Goal: Transaction & Acquisition: Book appointment/travel/reservation

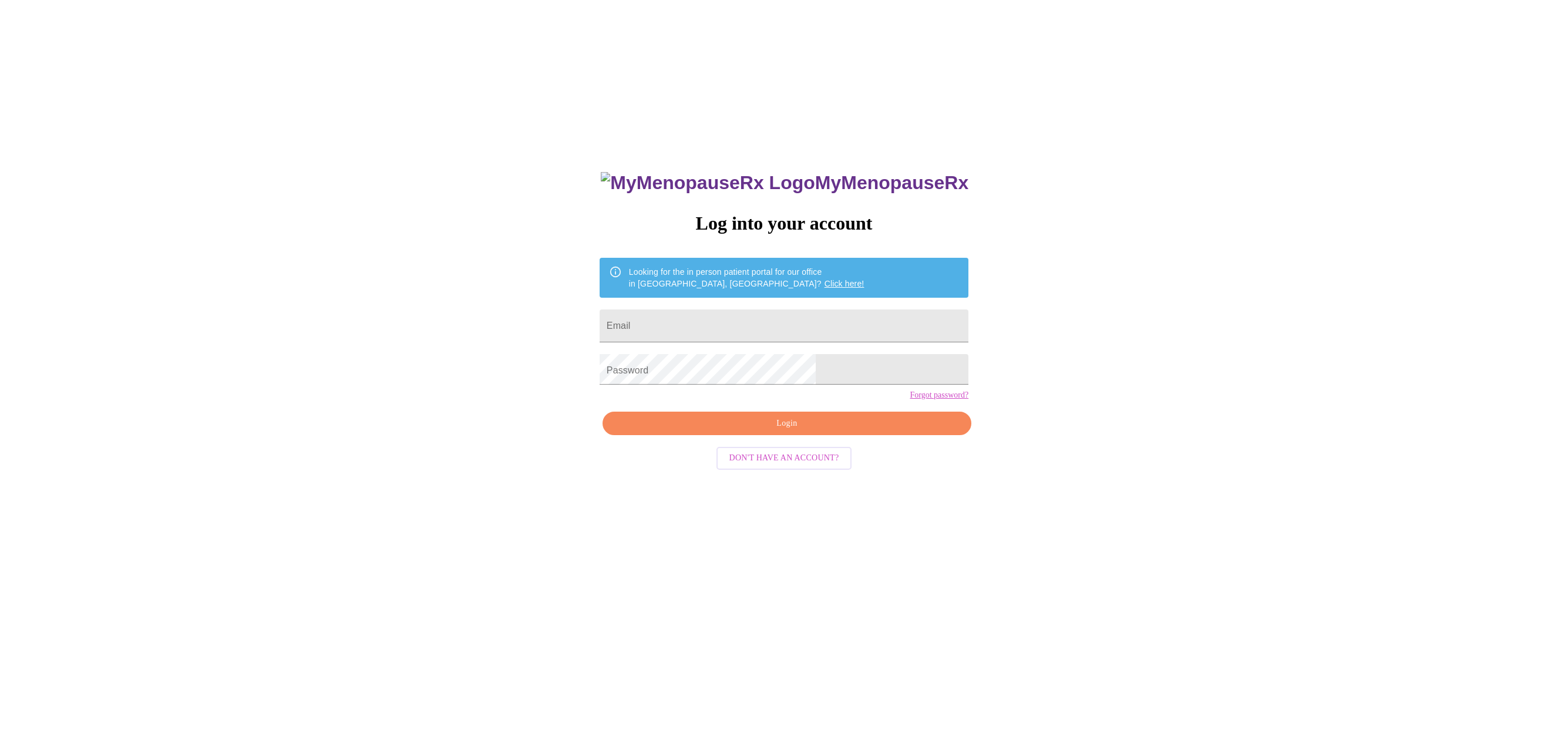
type input "[EMAIL_ADDRESS][DOMAIN_NAME]"
click at [792, 430] on span "Login" at bounding box center [787, 424] width 342 height 15
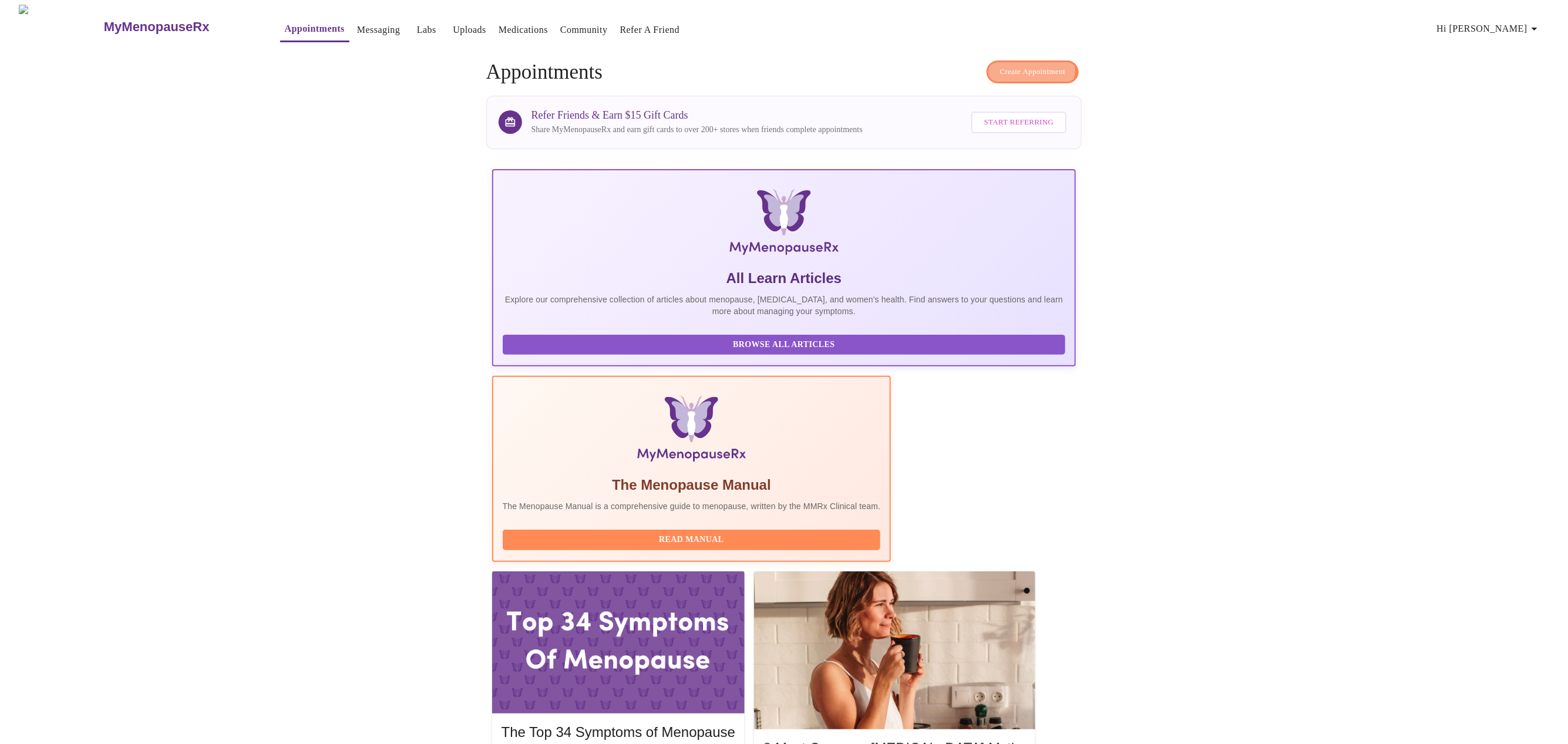
click at [1041, 65] on span "Create Appointment" at bounding box center [1033, 71] width 66 height 14
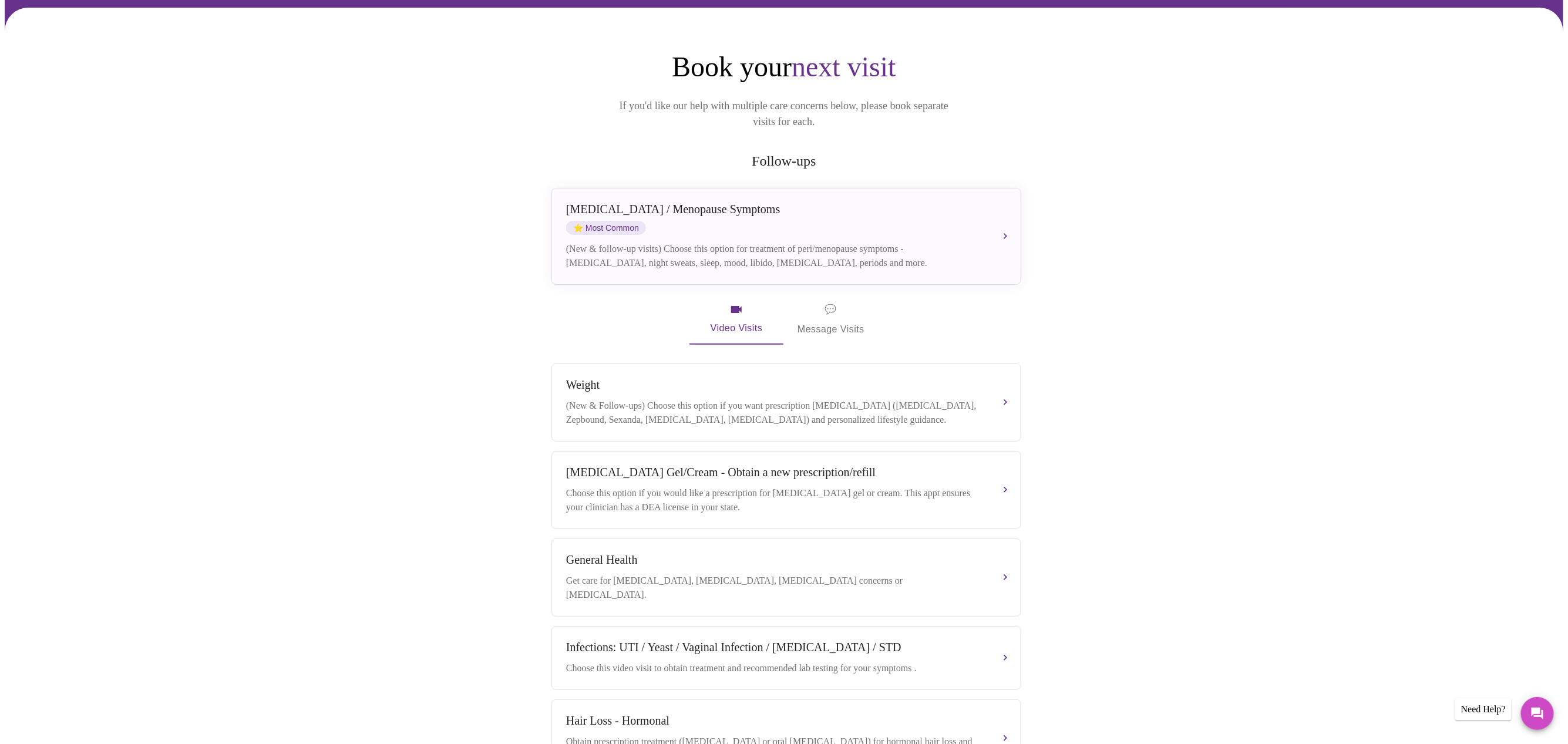
scroll to position [175, 0]
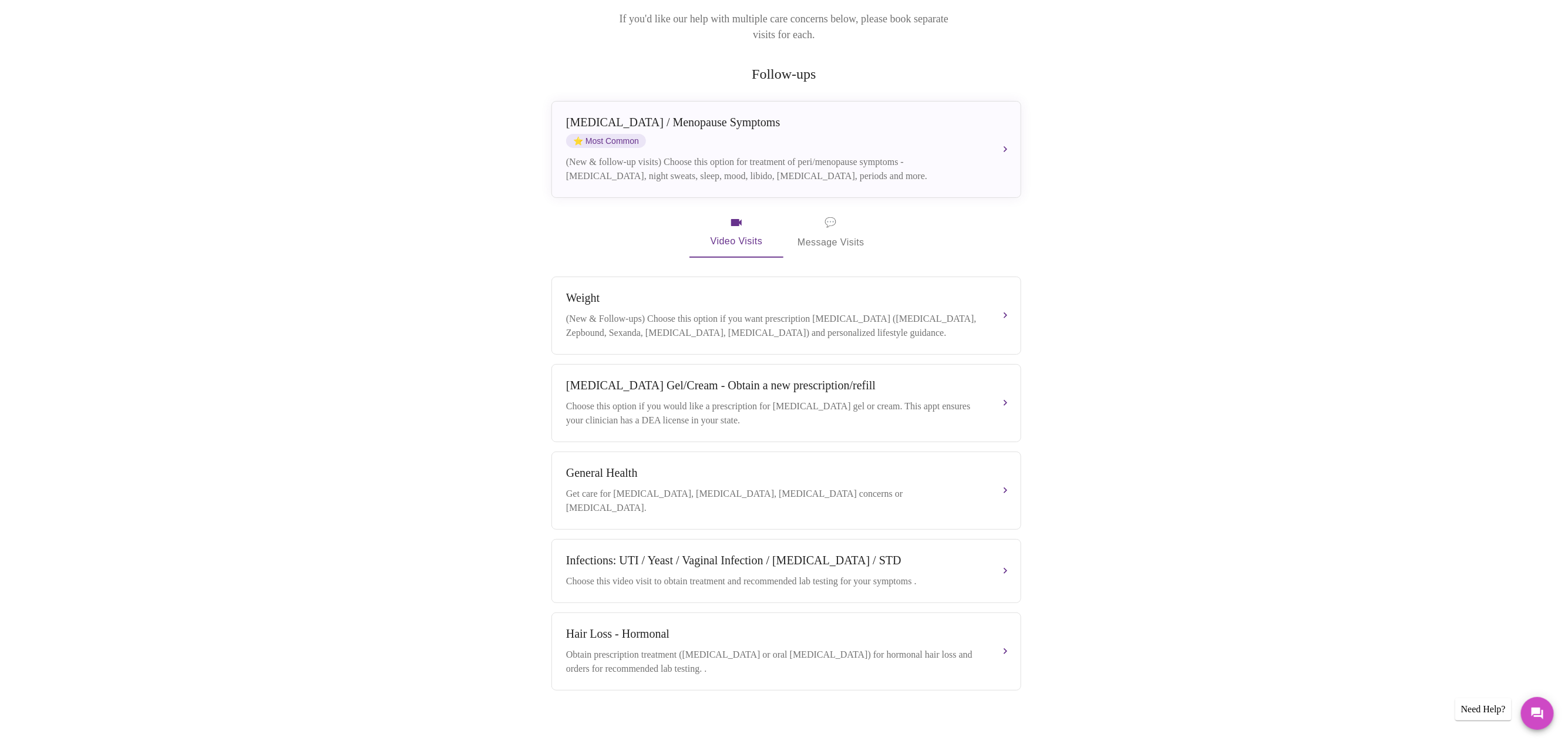
click at [694, 473] on div "General Health" at bounding box center [775, 473] width 417 height 14
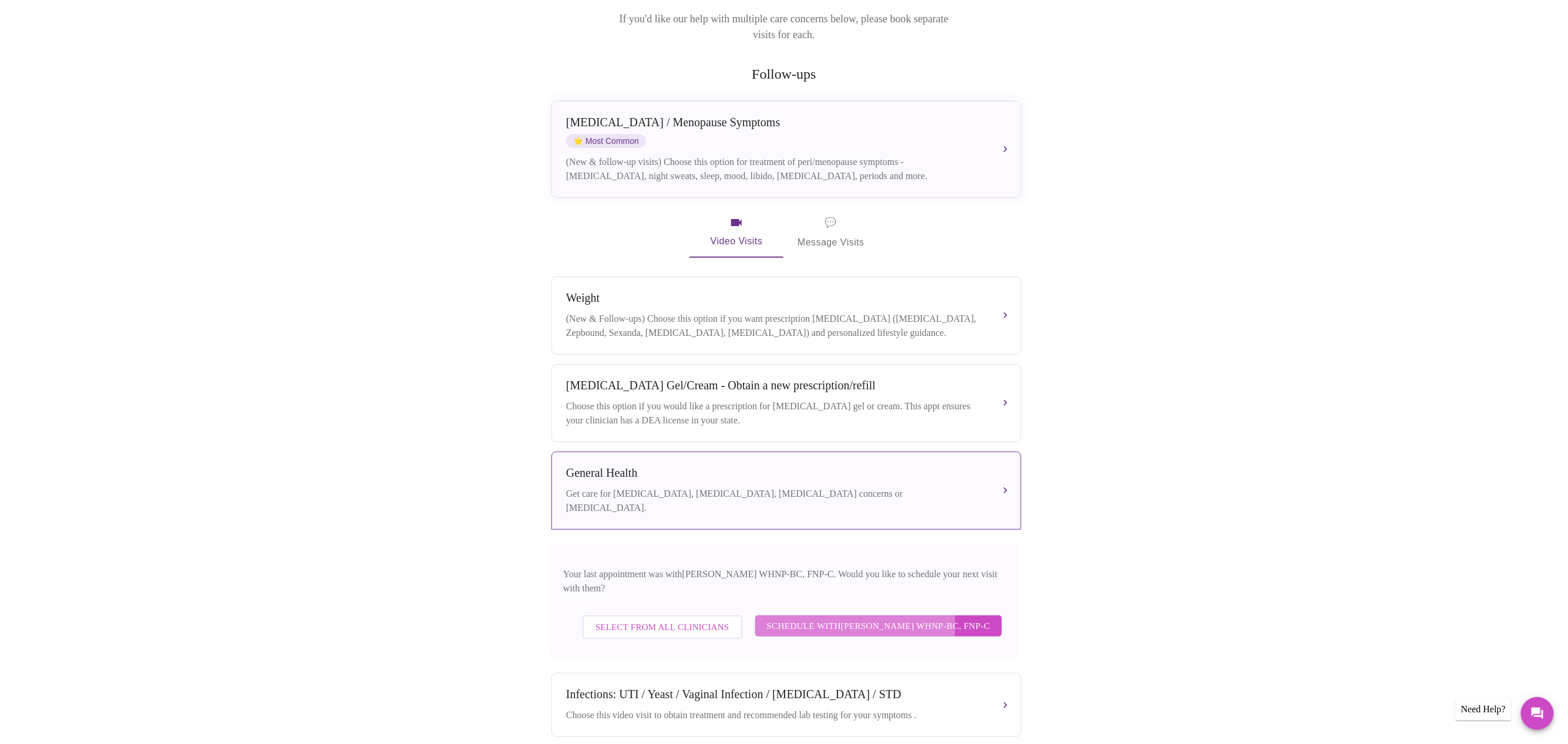
click at [901, 619] on span "Schedule with [PERSON_NAME] WHNP-BC, FNP-C" at bounding box center [878, 626] width 223 height 16
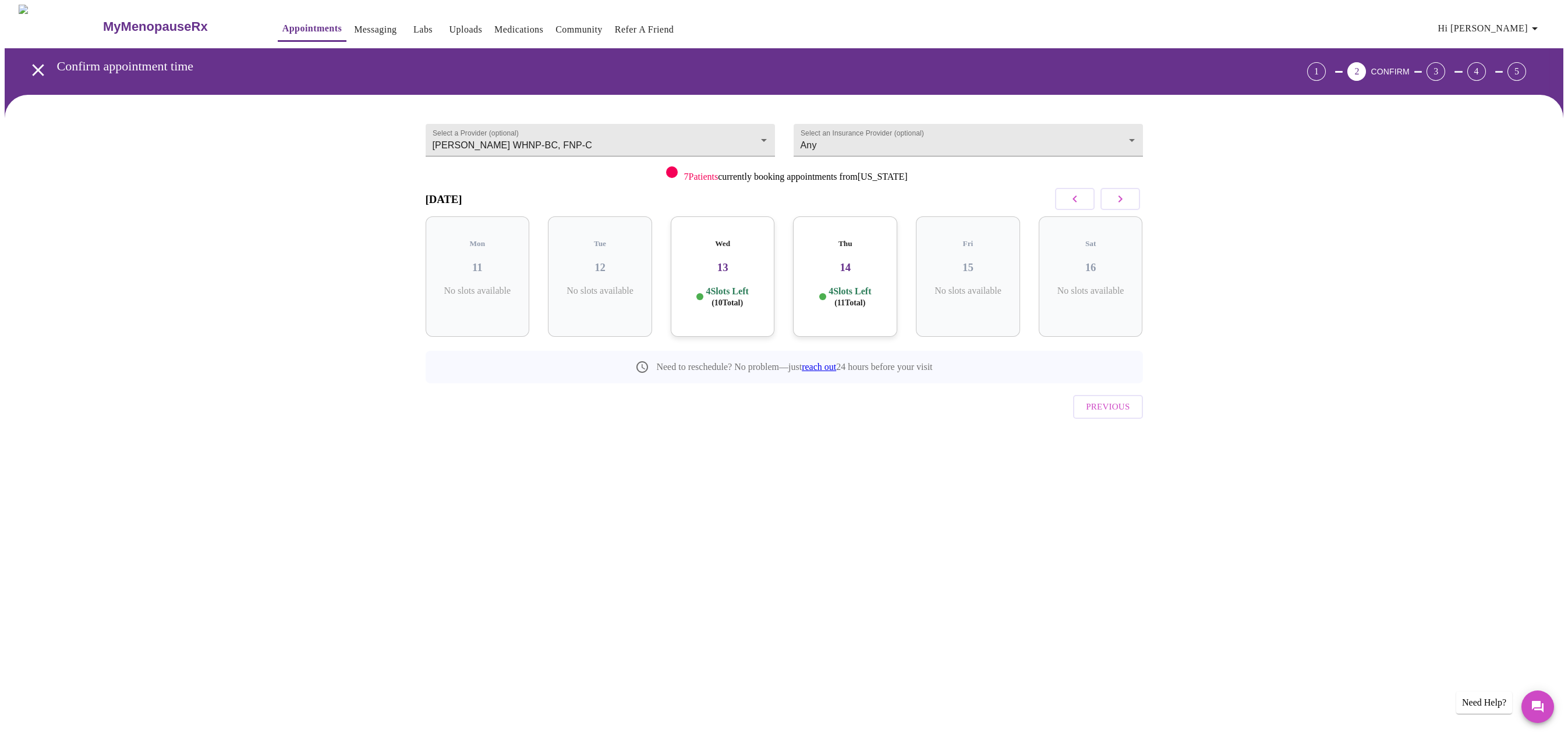
click at [747, 276] on div "Wed 13 4 Slots Left ( 10 Total)" at bounding box center [722, 276] width 104 height 120
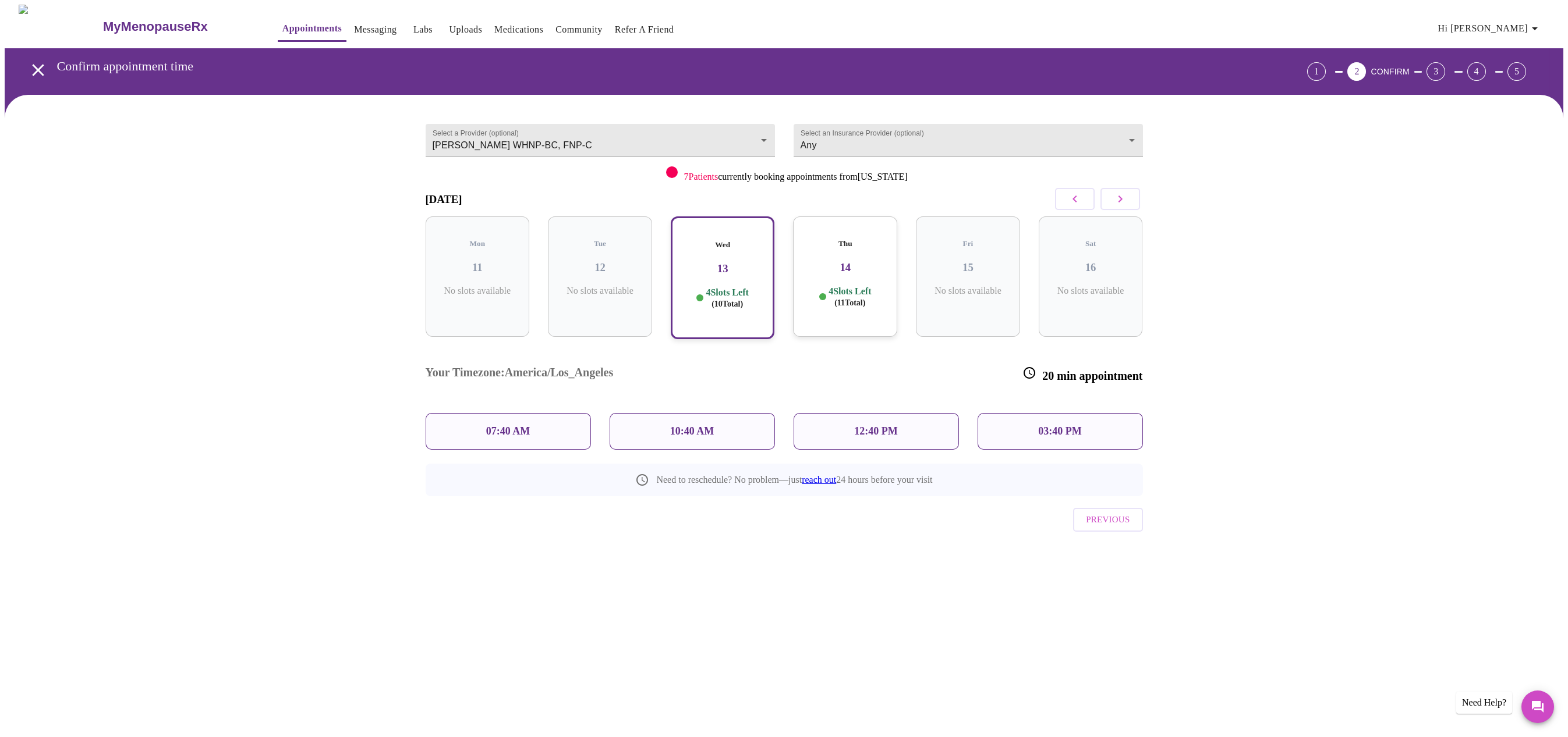
click at [537, 413] on div "07:40 AM" at bounding box center [508, 431] width 166 height 36
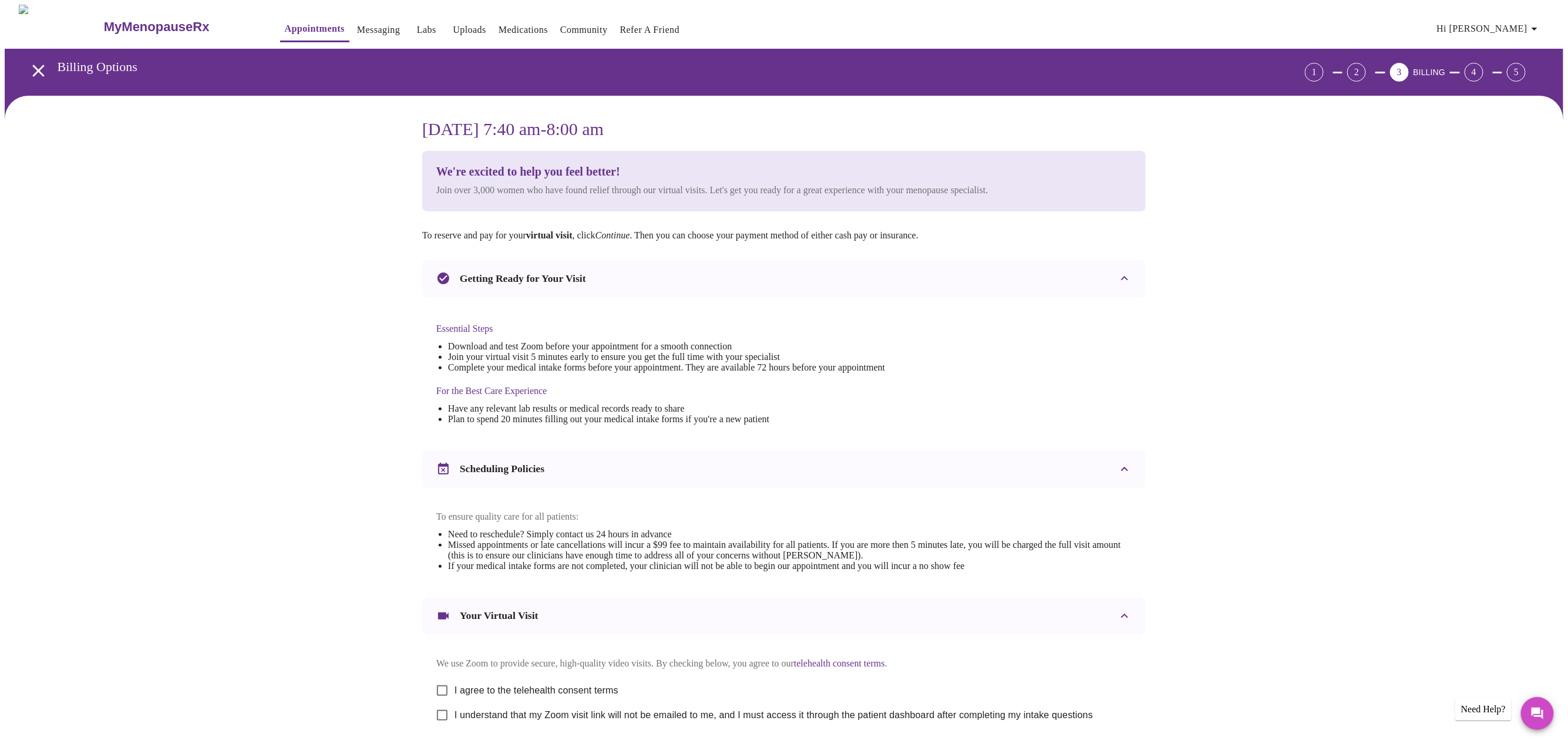
click at [440, 678] on input "I agree to the telehealth consent terms" at bounding box center [441, 690] width 25 height 25
checkbox input "true"
click at [454, 703] on input "I understand that my Zoom visit link will not be emailed to me, and I must acce…" at bounding box center [441, 715] width 25 height 25
checkbox input "true"
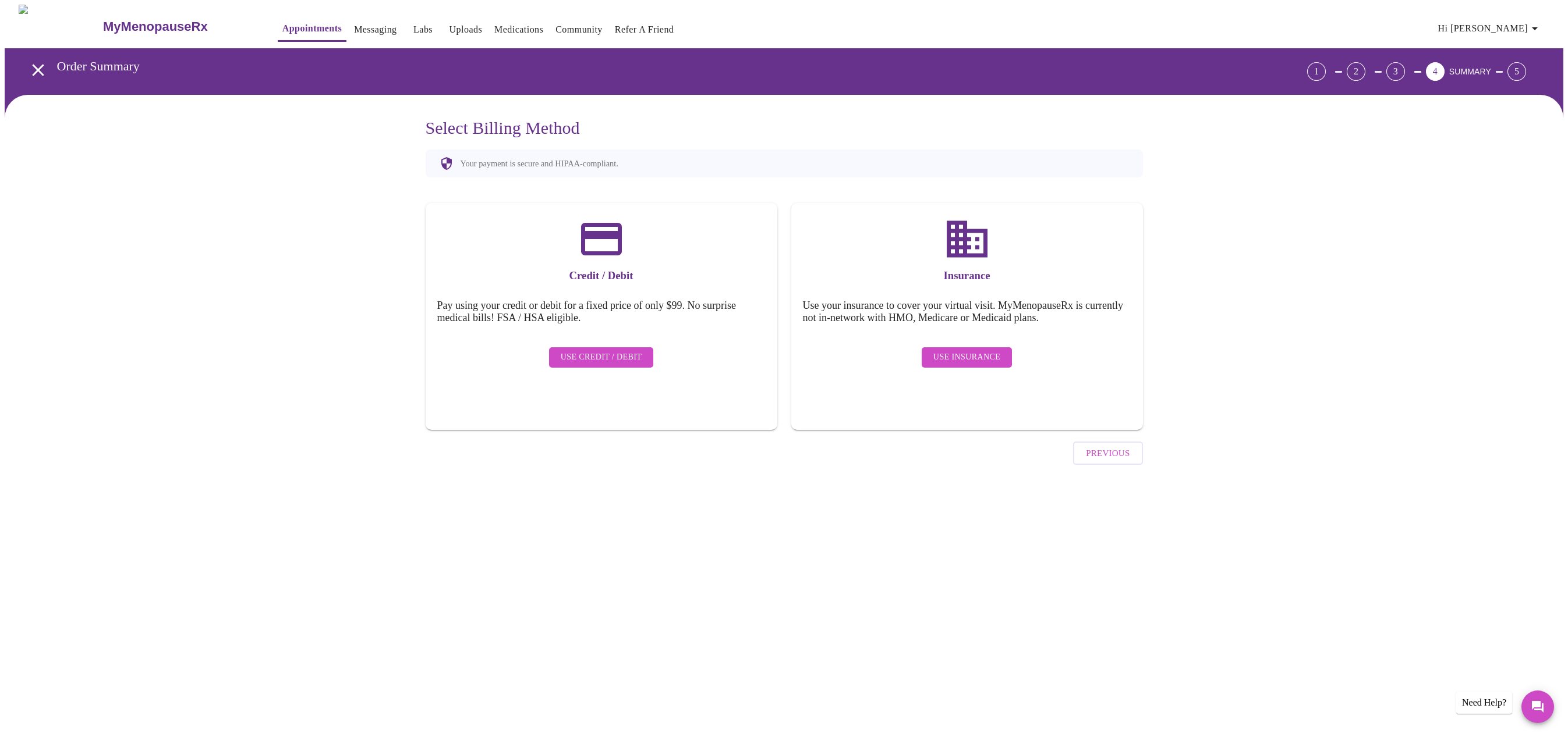
click at [974, 350] on span "Use Insurance" at bounding box center [967, 358] width 67 height 14
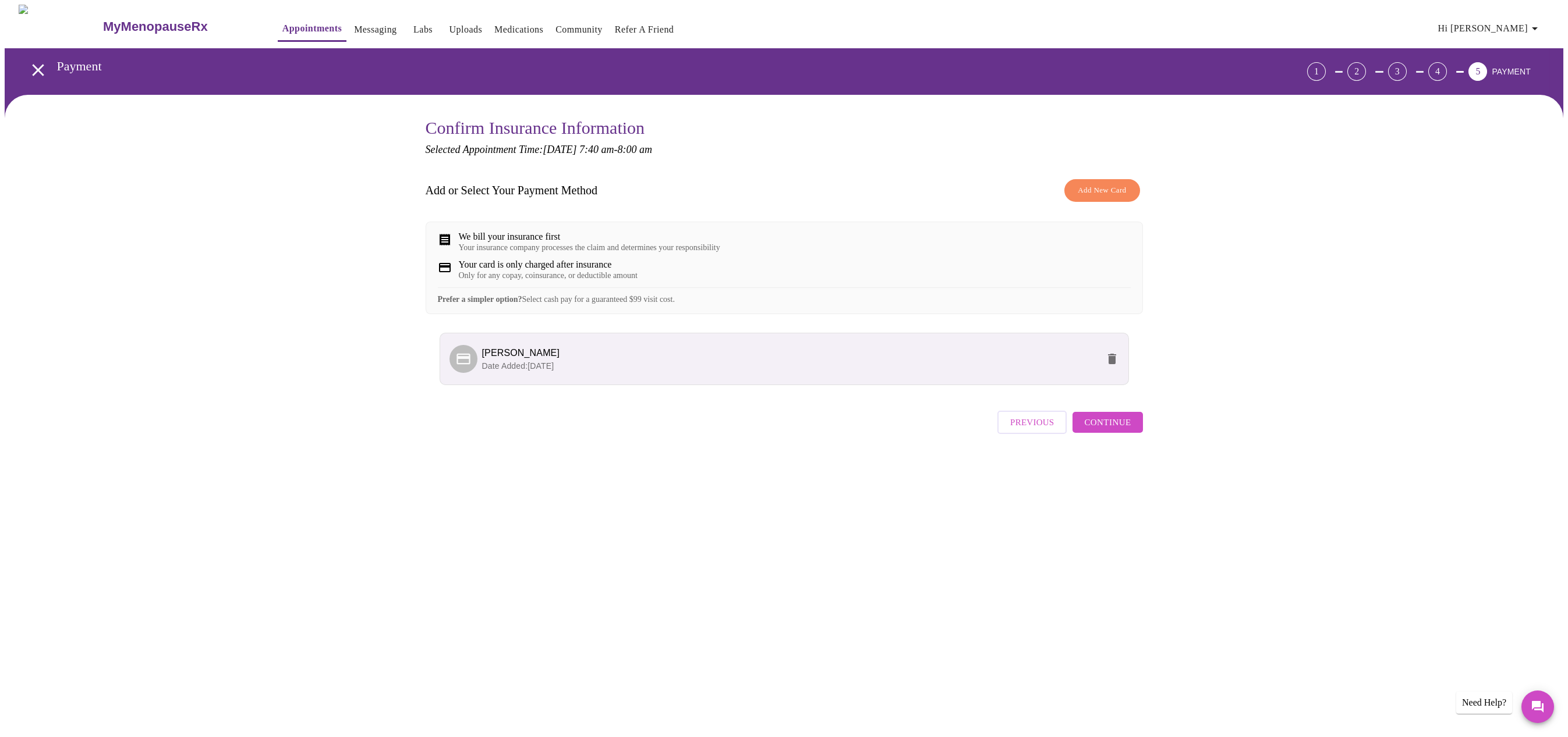
click at [1107, 421] on span "Continue" at bounding box center [1107, 422] width 46 height 15
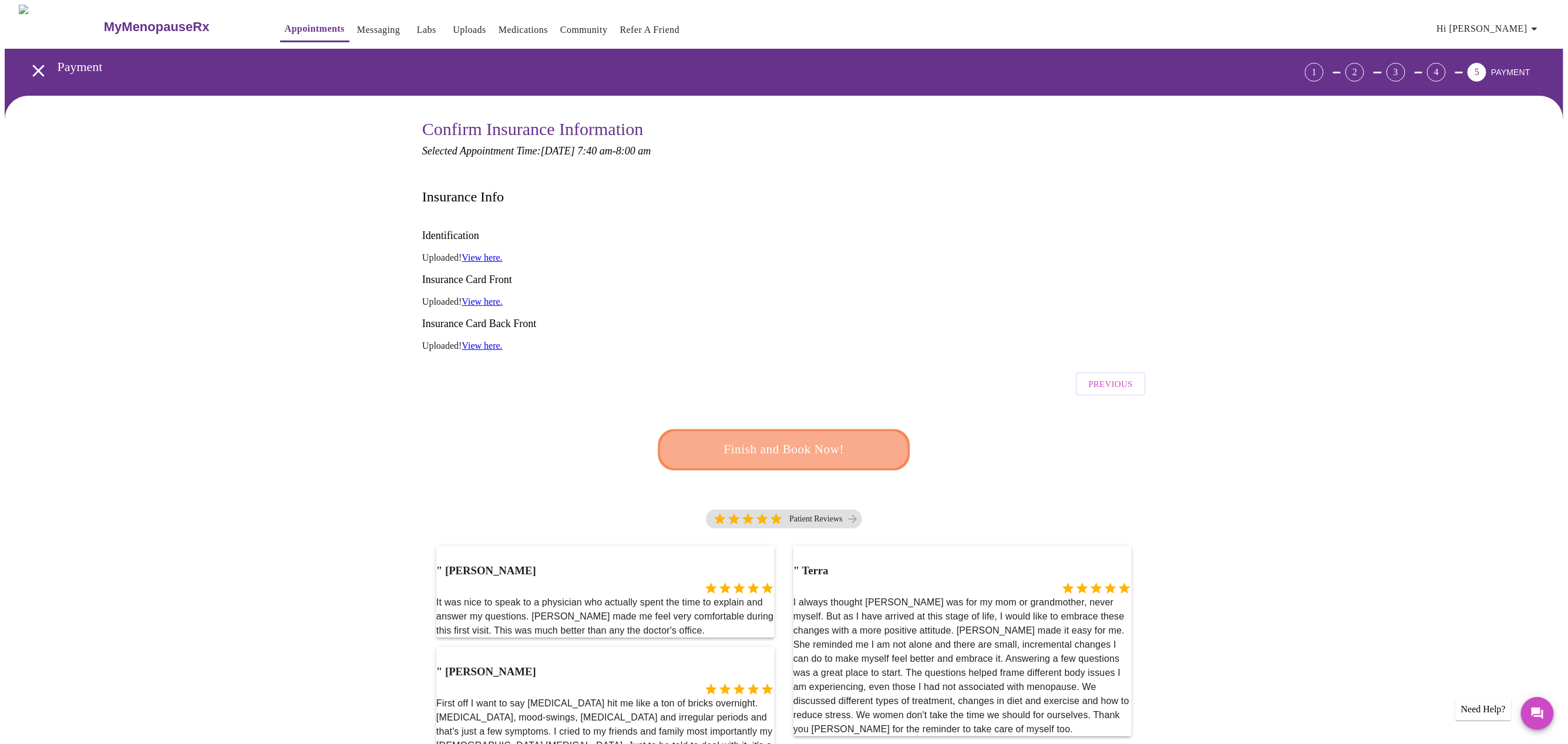
click at [793, 440] on span "Finish and Book Now!" at bounding box center [784, 451] width 217 height 22
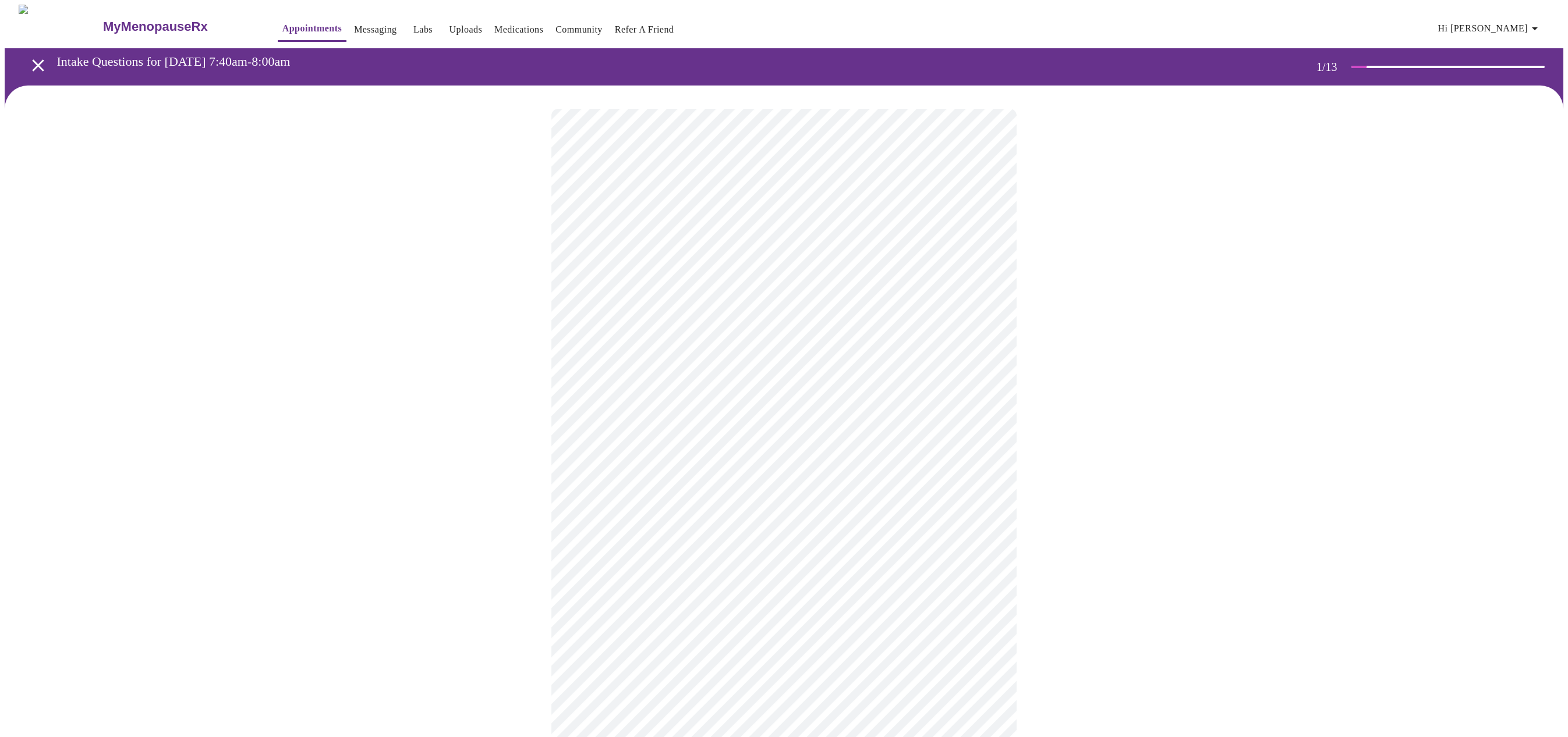
click at [724, 229] on body "MyMenopauseRx Appointments Messaging Labs Uploads Medications Community Refer a…" at bounding box center [784, 493] width 1558 height 979
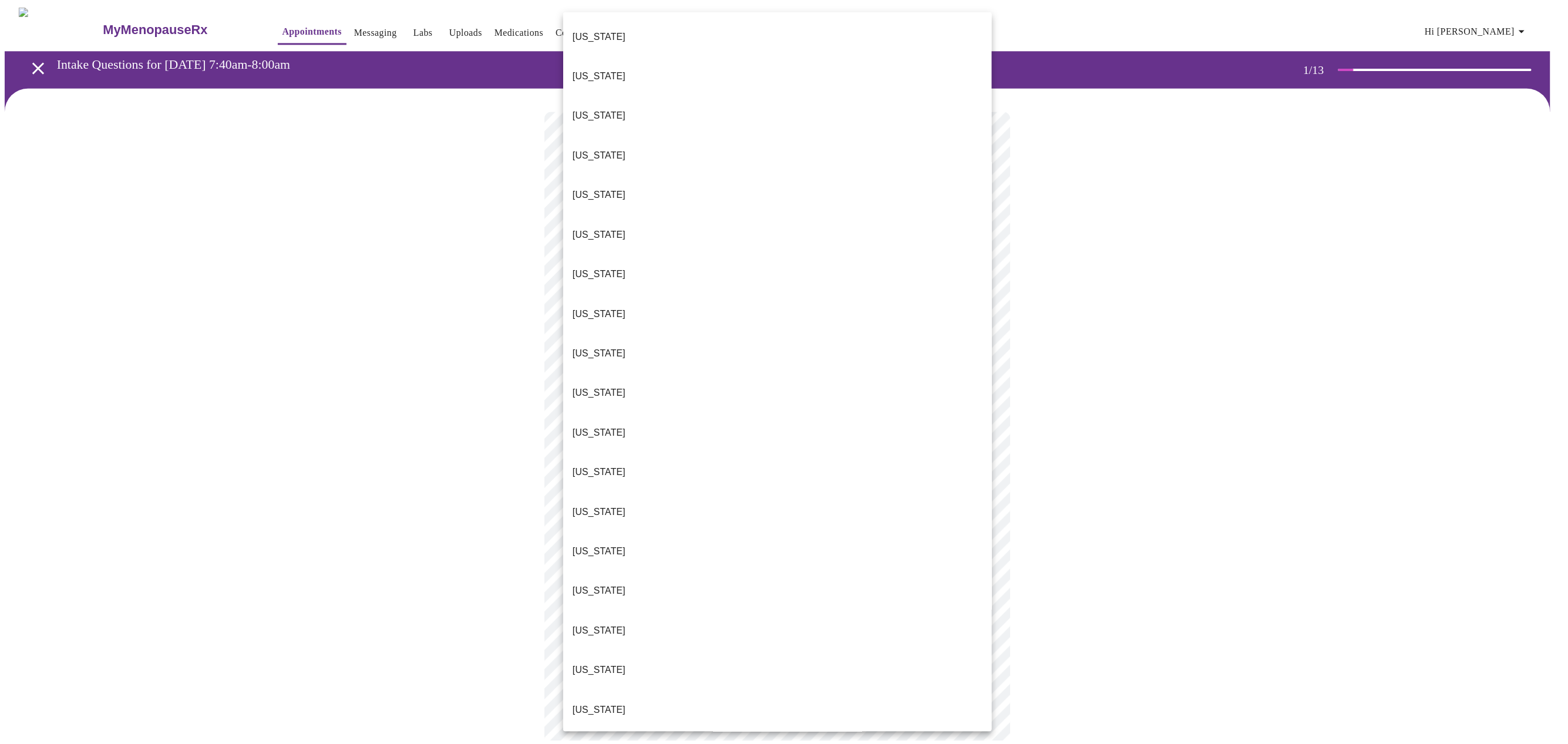
scroll to position [691, 0]
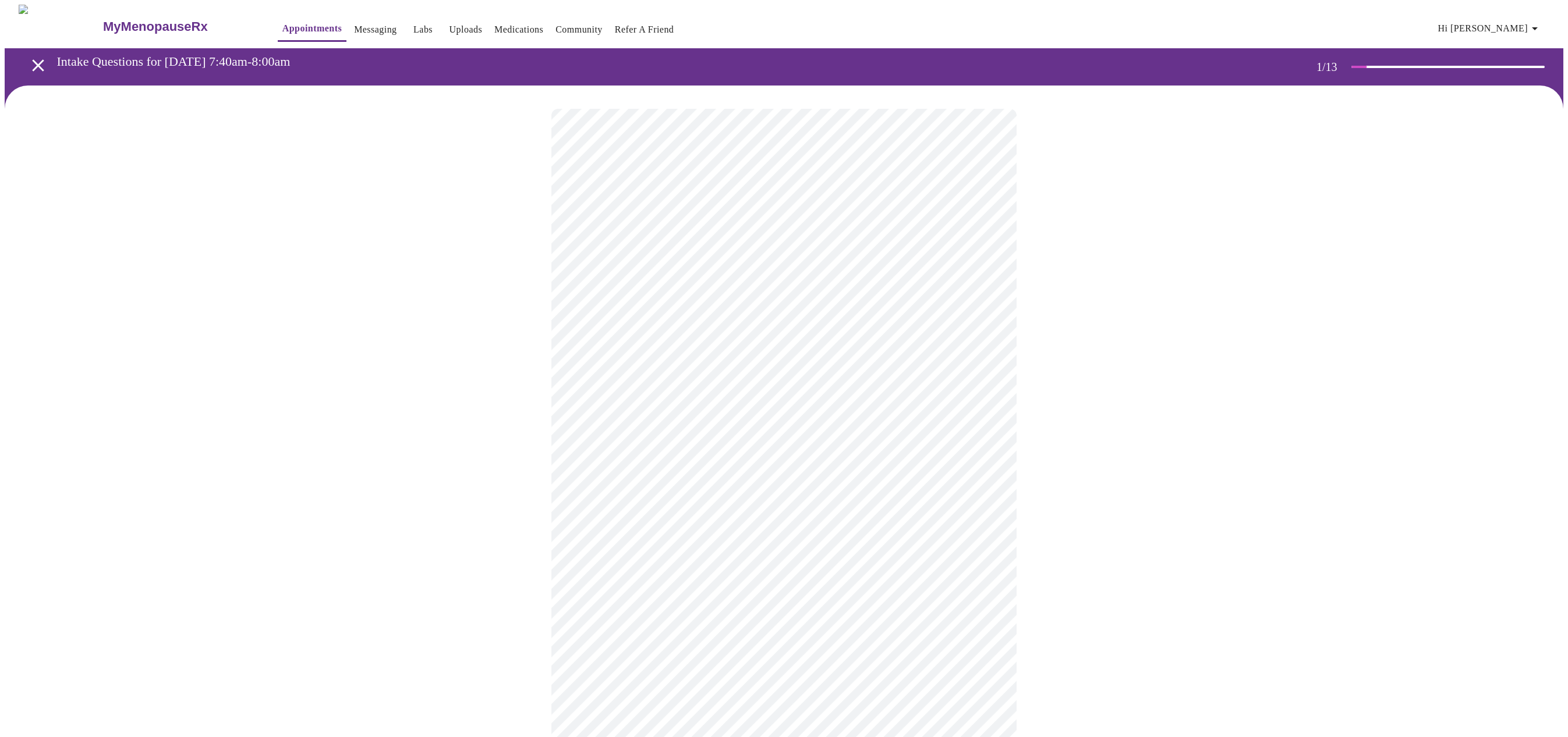
click at [686, 307] on body "MyMenopauseRx Appointments Messaging Labs Uploads Medications Community Refer a…" at bounding box center [784, 491] width 1558 height 972
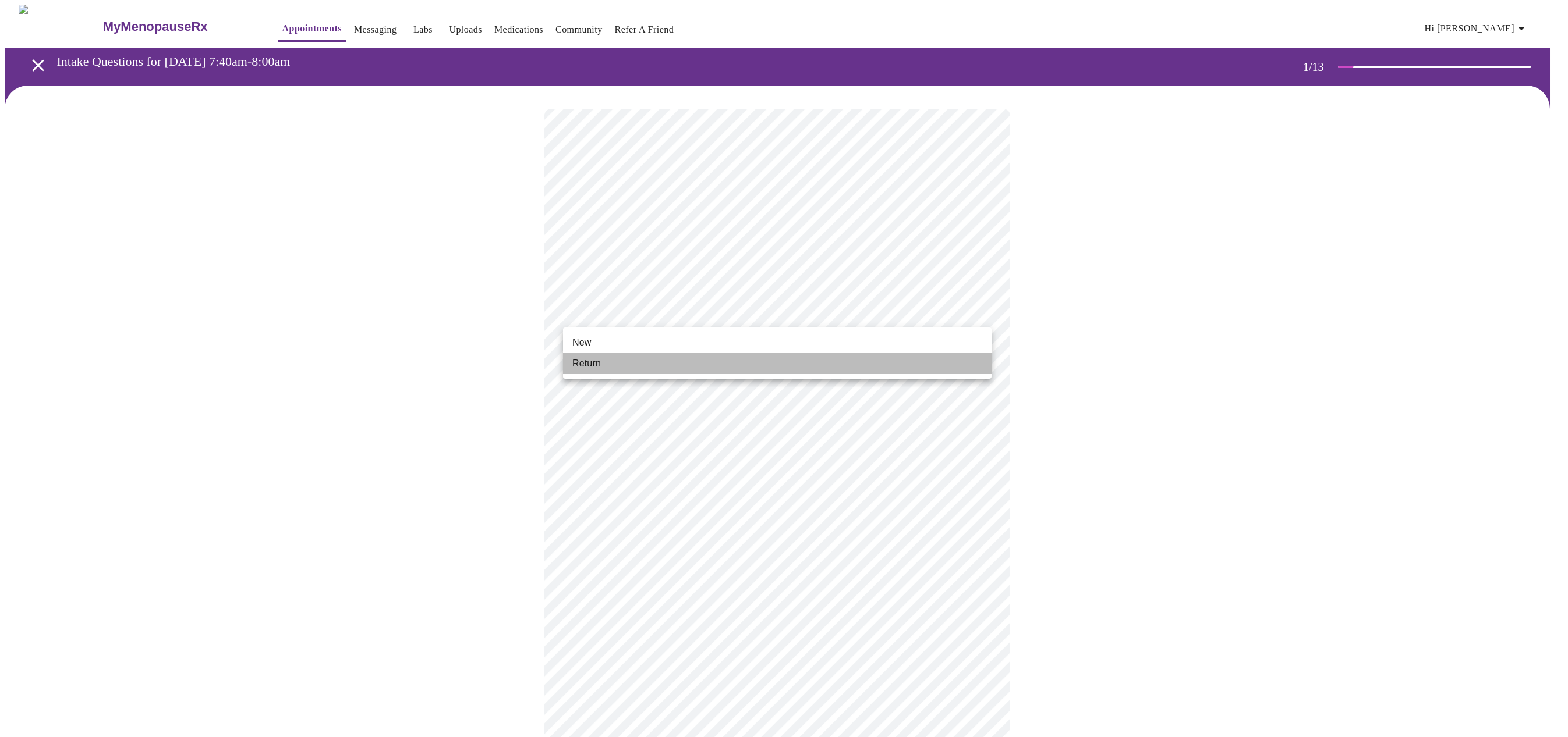
click at [626, 359] on li "Return" at bounding box center [776, 363] width 428 height 21
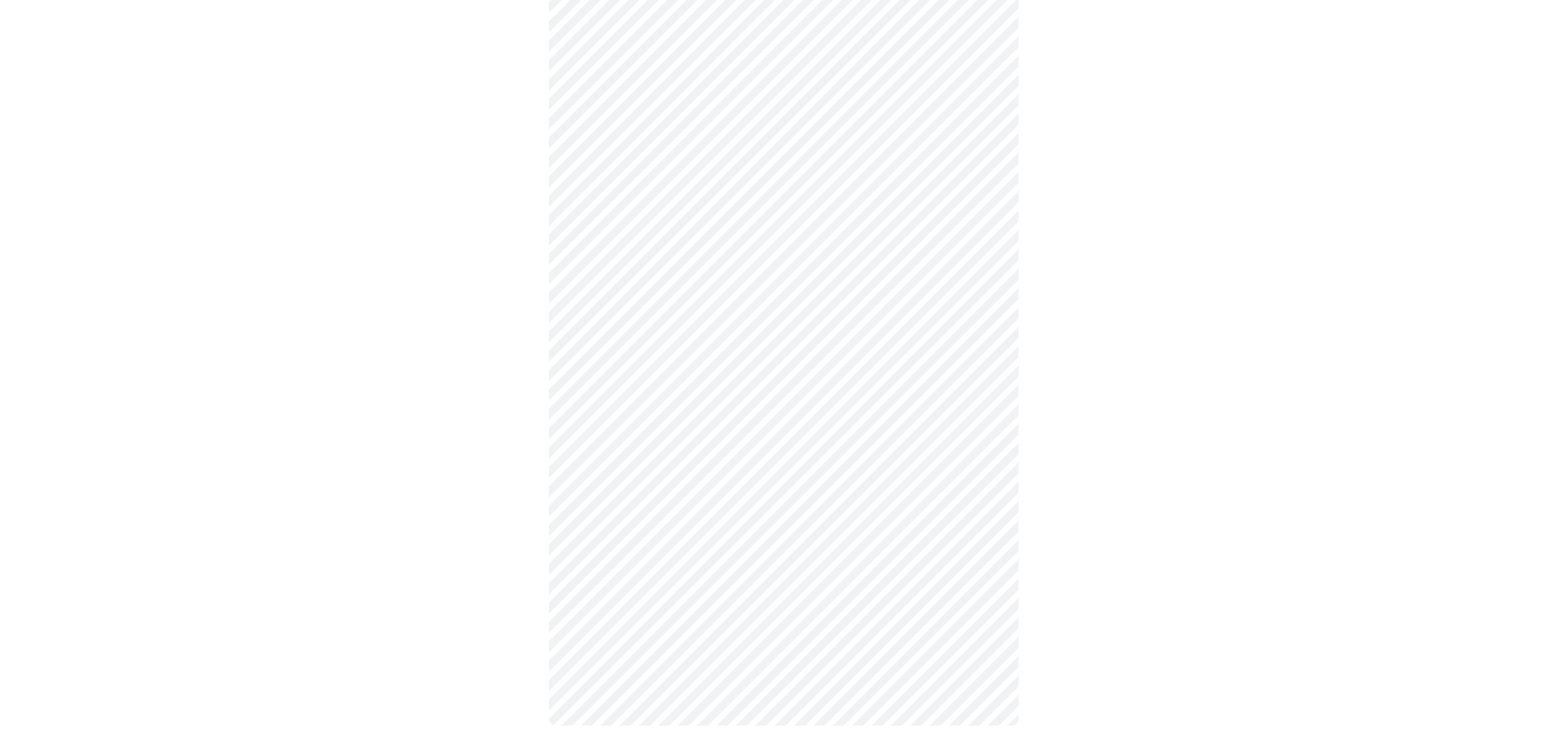
scroll to position [0, 0]
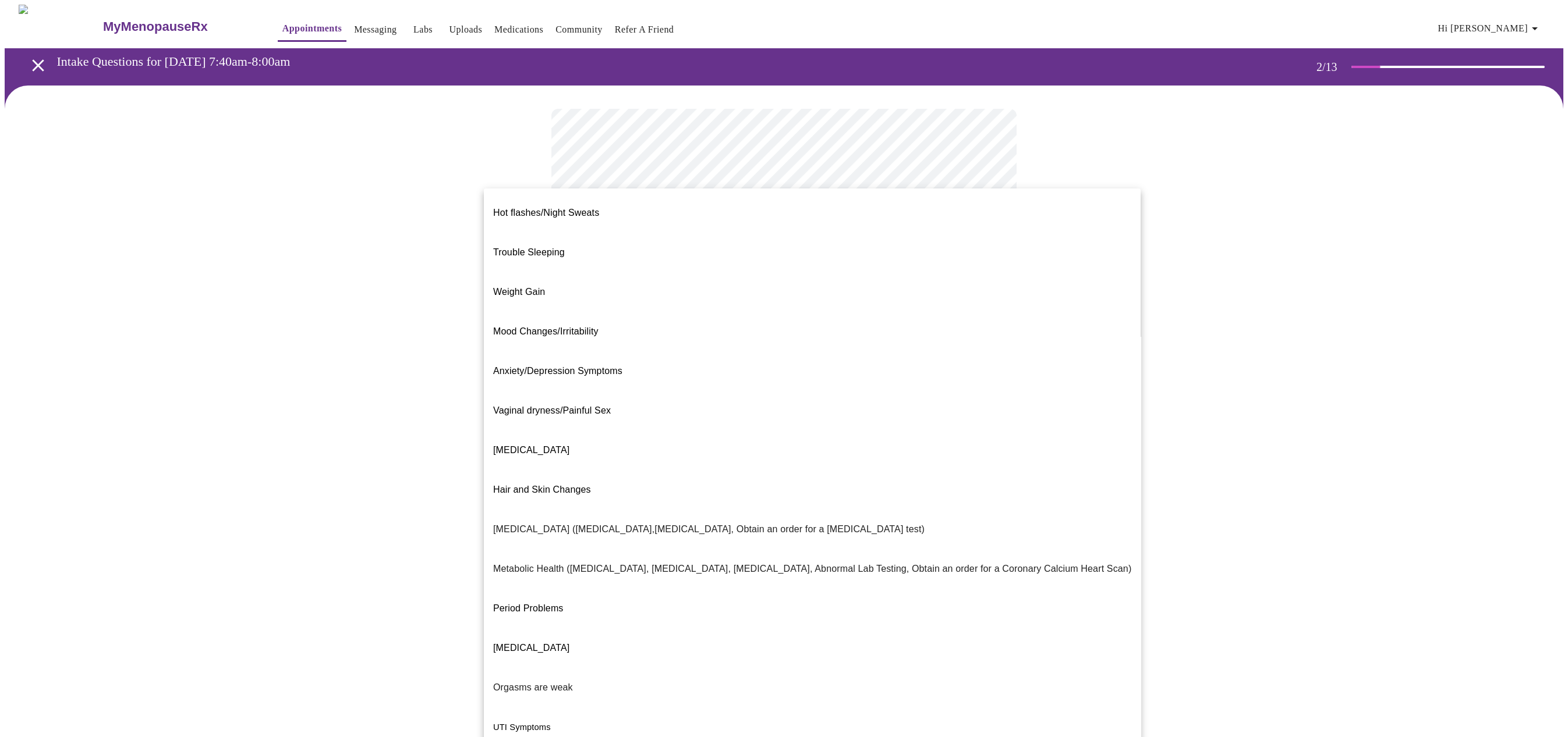
click at [729, 230] on body "MyMenopauseRx Appointments Messaging Labs Uploads Medications Community Refer a…" at bounding box center [784, 342] width 1558 height 676
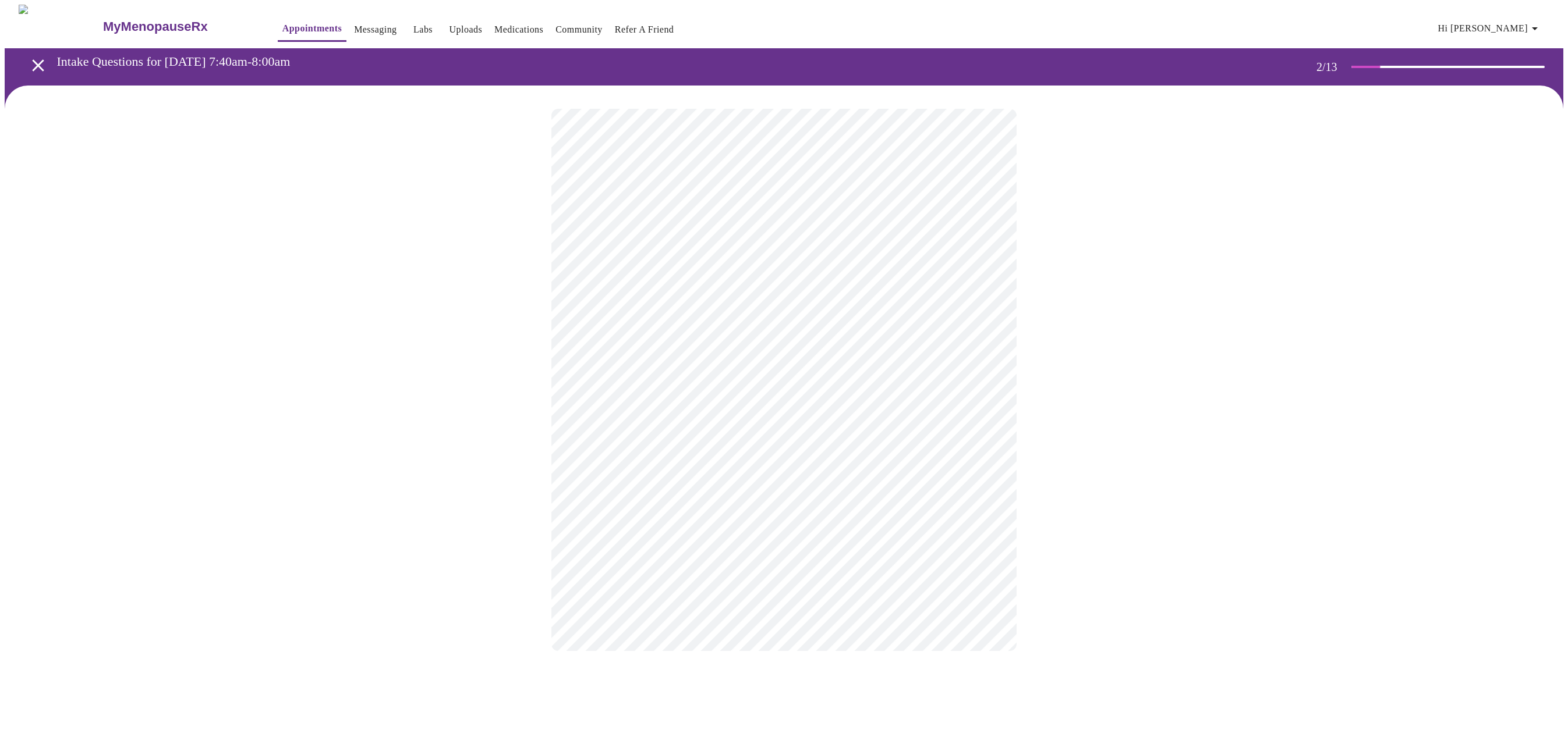
click at [672, 343] on body "MyMenopauseRx Appointments Messaging Labs Uploads Medications Community Refer a…" at bounding box center [784, 340] width 1558 height 670
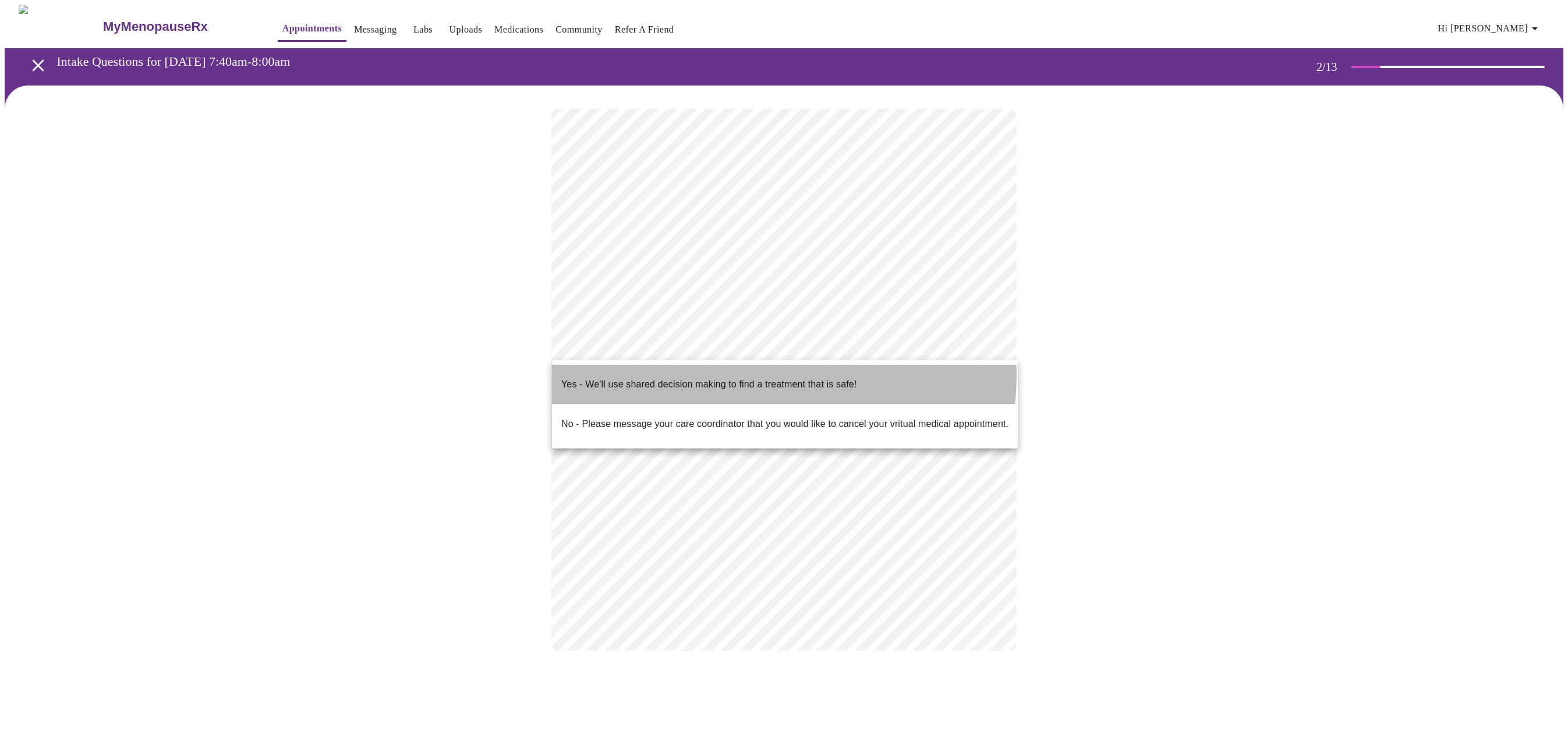
click at [742, 378] on p "Yes - We'll use shared decision making to find a treatment that is safe!" at bounding box center [709, 384] width 295 height 14
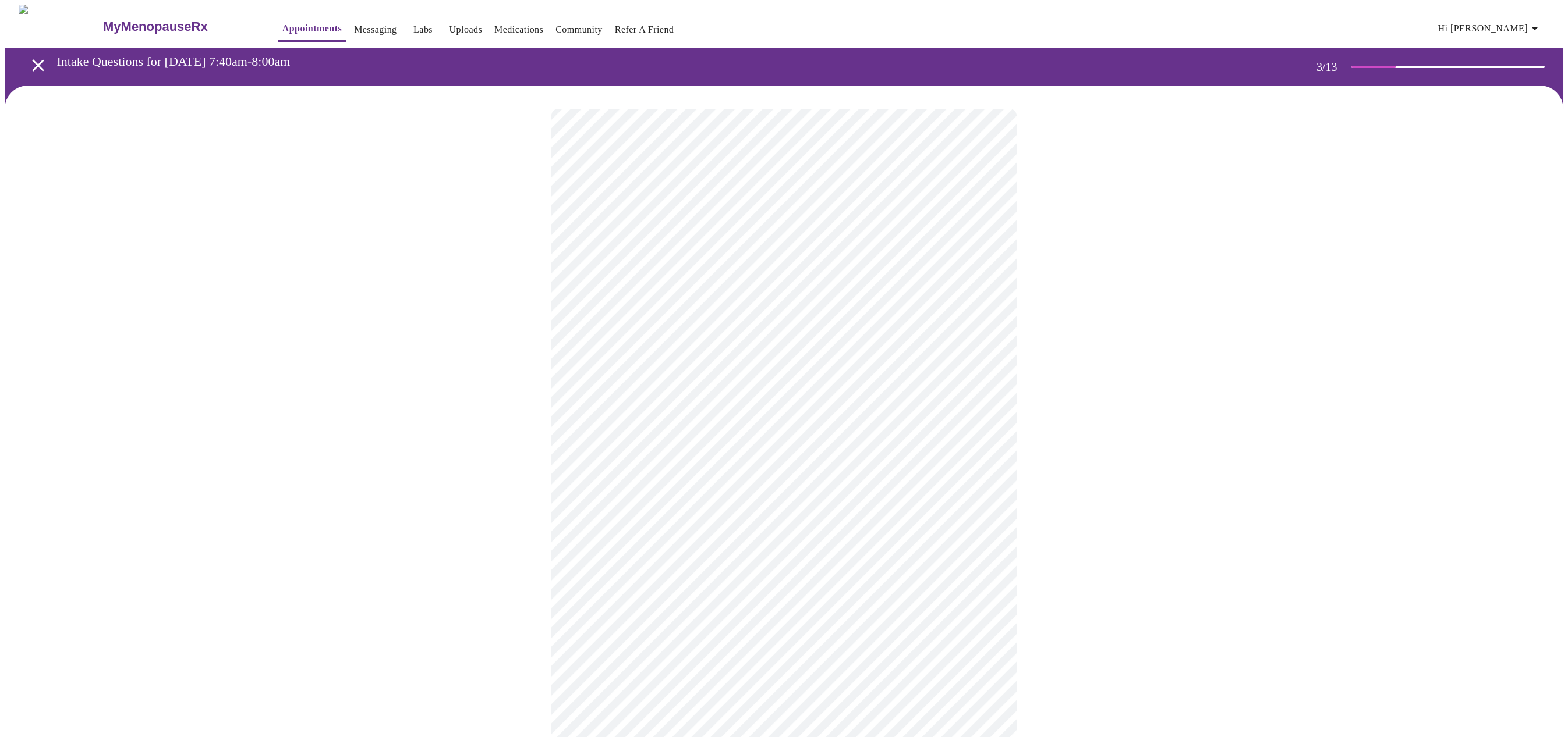
click at [691, 243] on body "MyMenopauseRx Appointments Messaging Labs Uploads Medications Community Refer a…" at bounding box center [784, 749] width 1558 height 1489
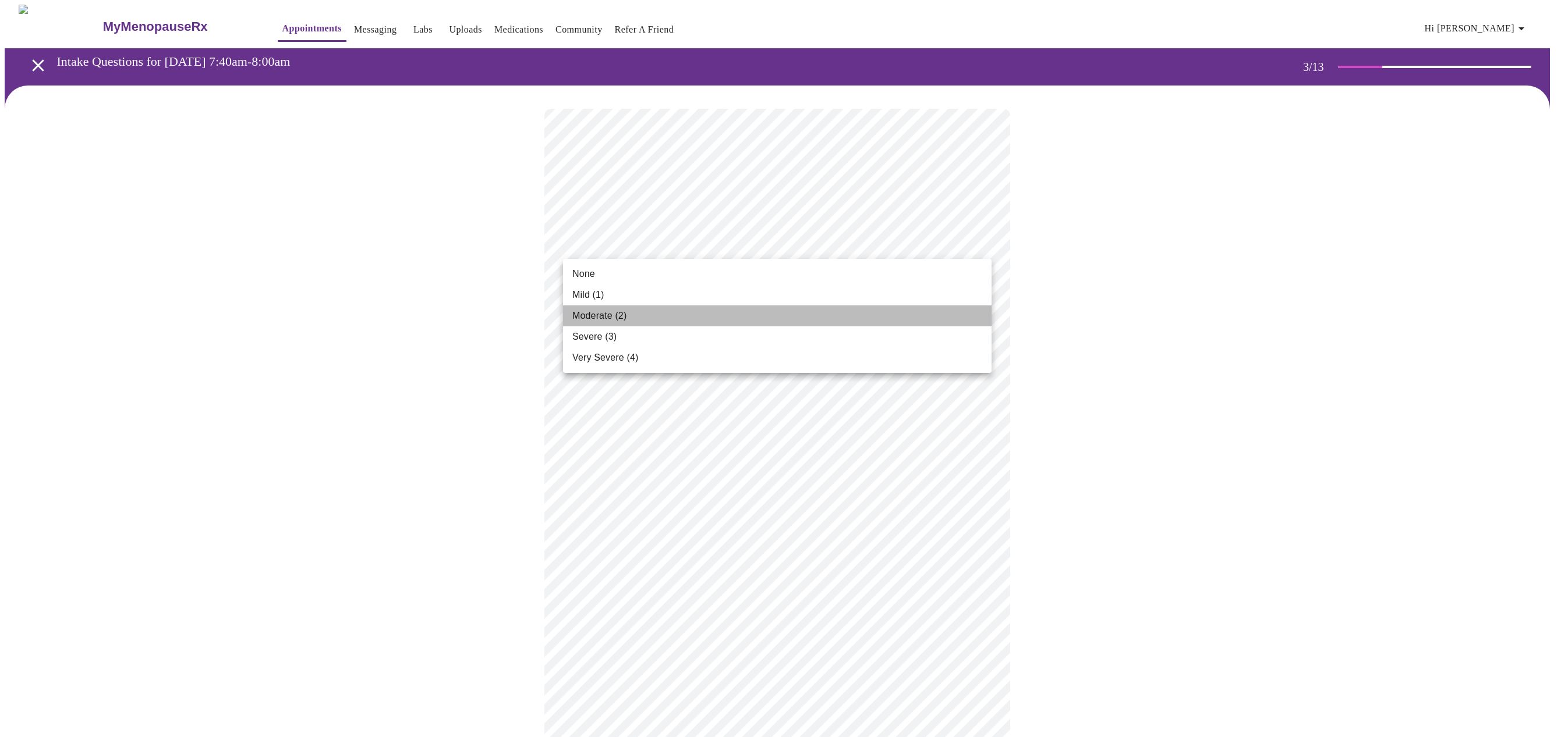
click at [593, 316] on span "Moderate (2)" at bounding box center [600, 315] width 54 height 14
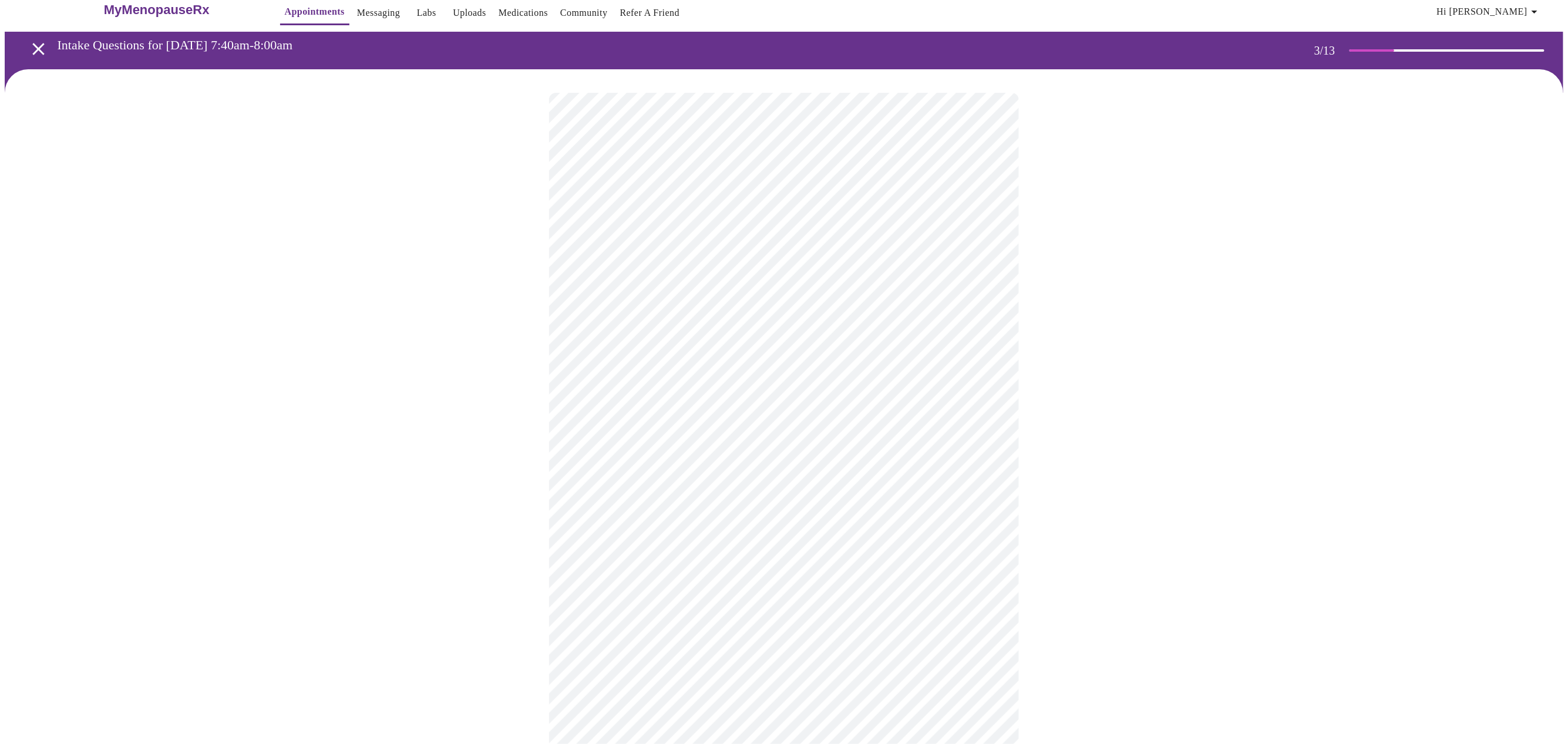
scroll to position [16, 0]
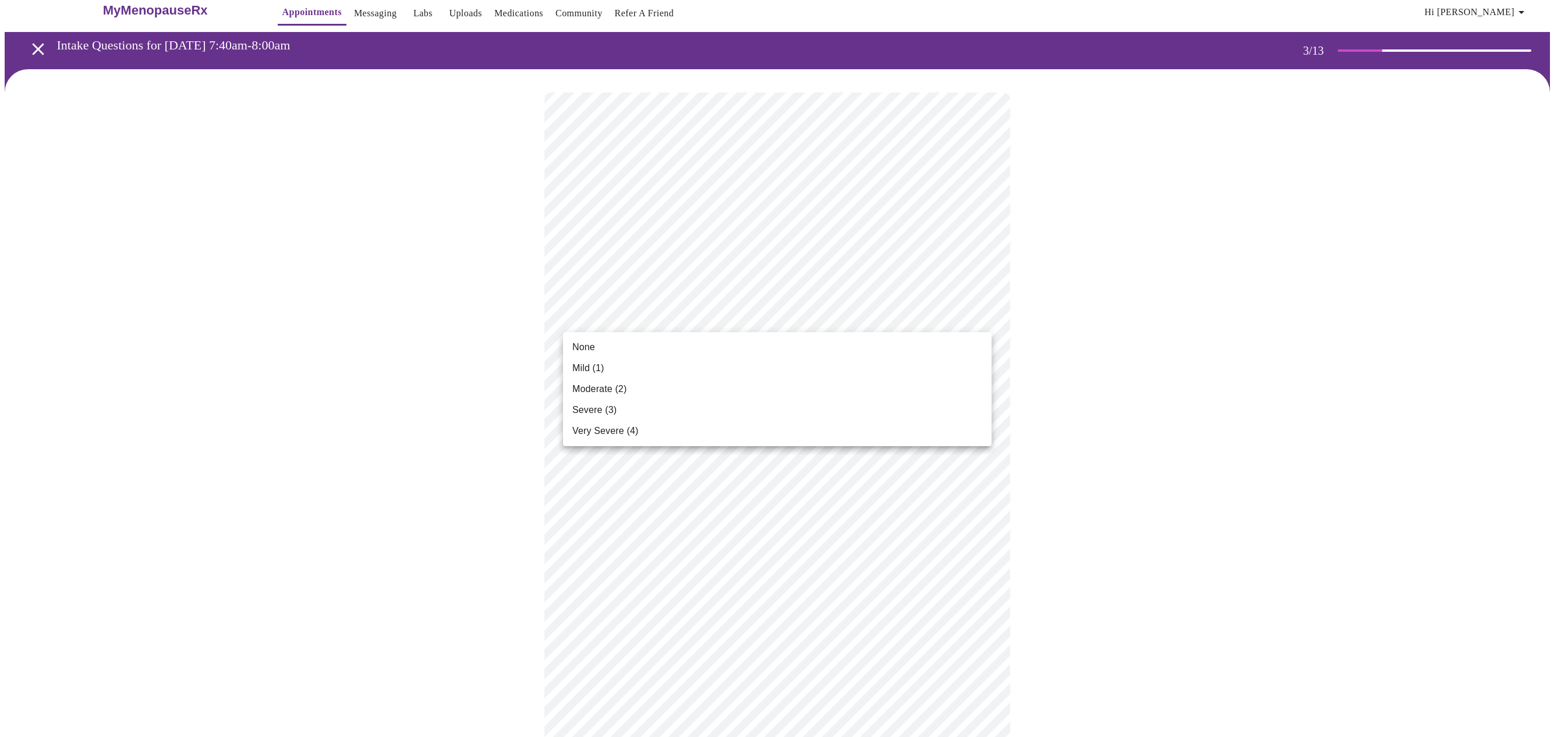
click at [683, 319] on body "MyMenopauseRx Appointments Messaging Labs Uploads Medications Community Refer a…" at bounding box center [784, 714] width 1558 height 1452
click at [590, 369] on span "Mild (1)" at bounding box center [588, 368] width 32 height 14
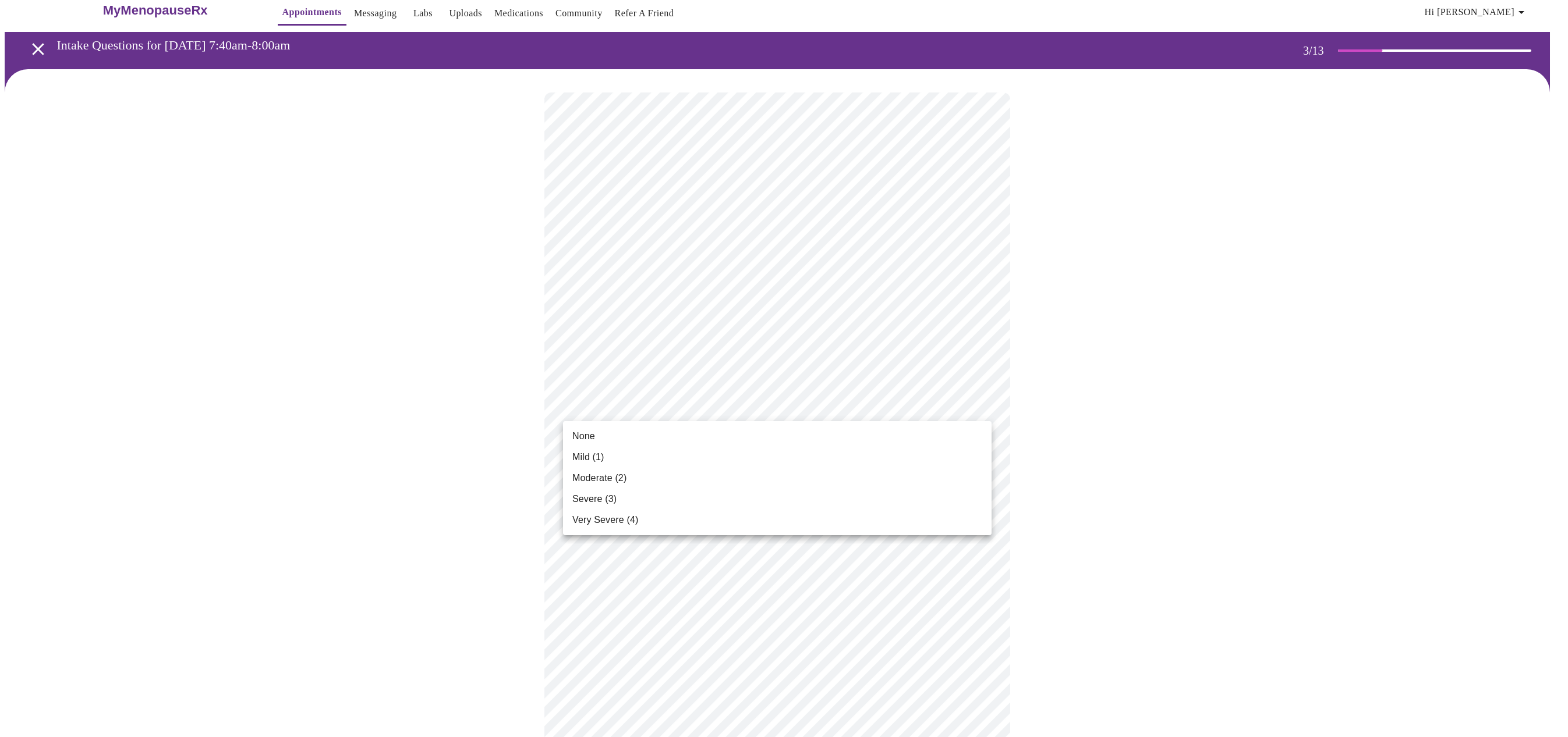
click at [647, 401] on body "MyMenopauseRx Appointments Messaging Labs Uploads Medications Community Refer a…" at bounding box center [784, 708] width 1558 height 1440
click at [585, 474] on span "Moderate (2)" at bounding box center [600, 478] width 54 height 14
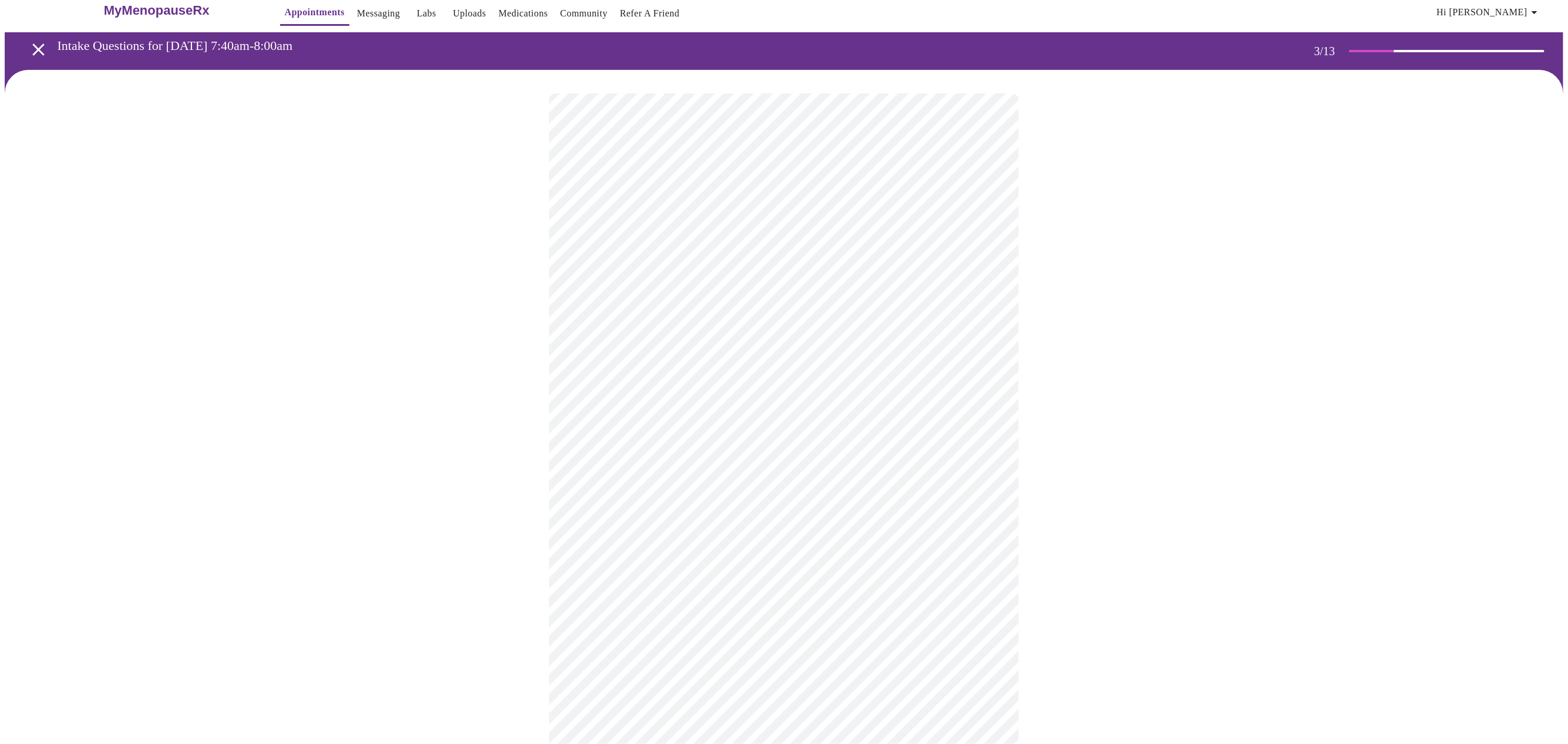
scroll to position [104, 0]
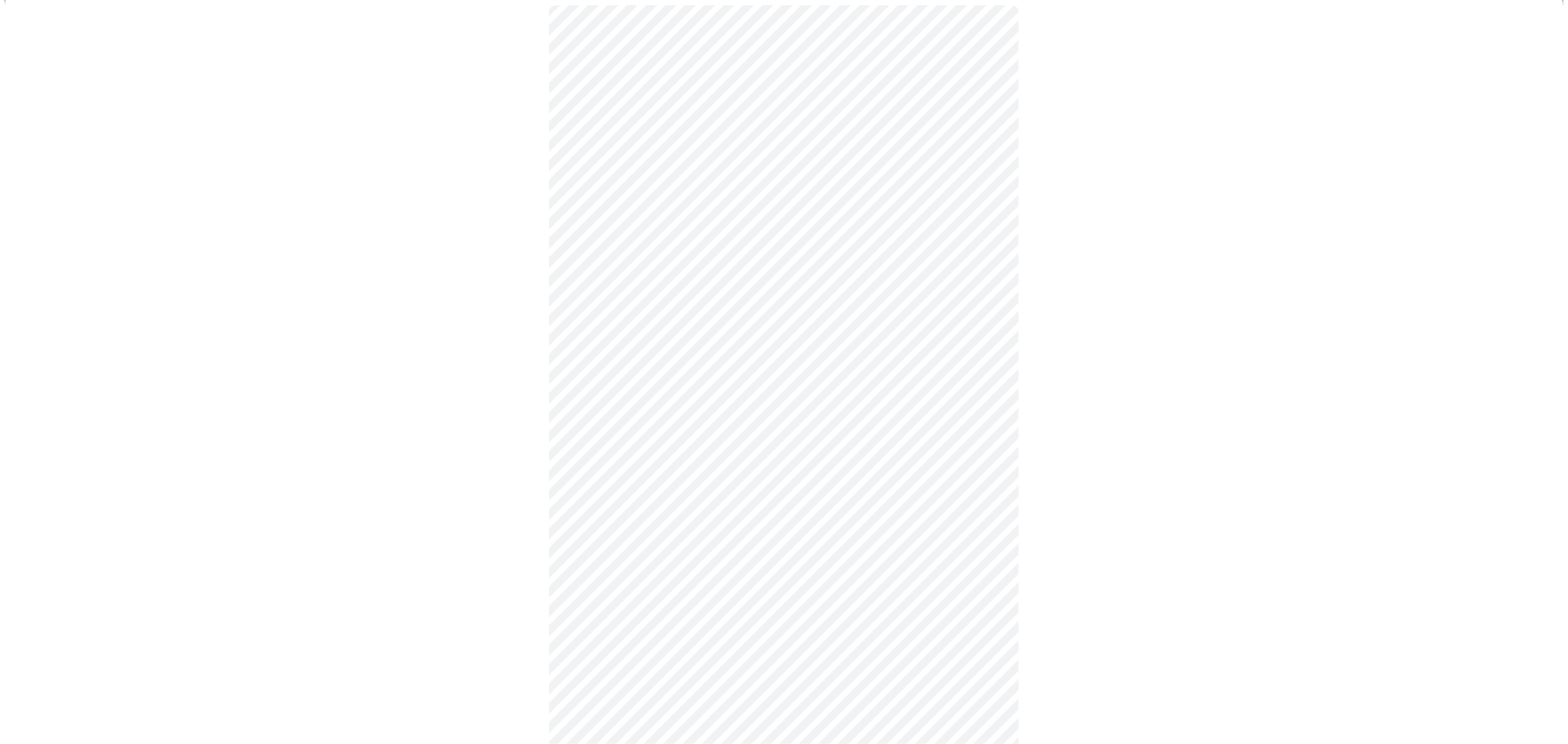
click at [687, 408] on body "MyMenopauseRx Appointments Messaging Labs Uploads Medications Community Refer a…" at bounding box center [784, 621] width 1559 height 1440
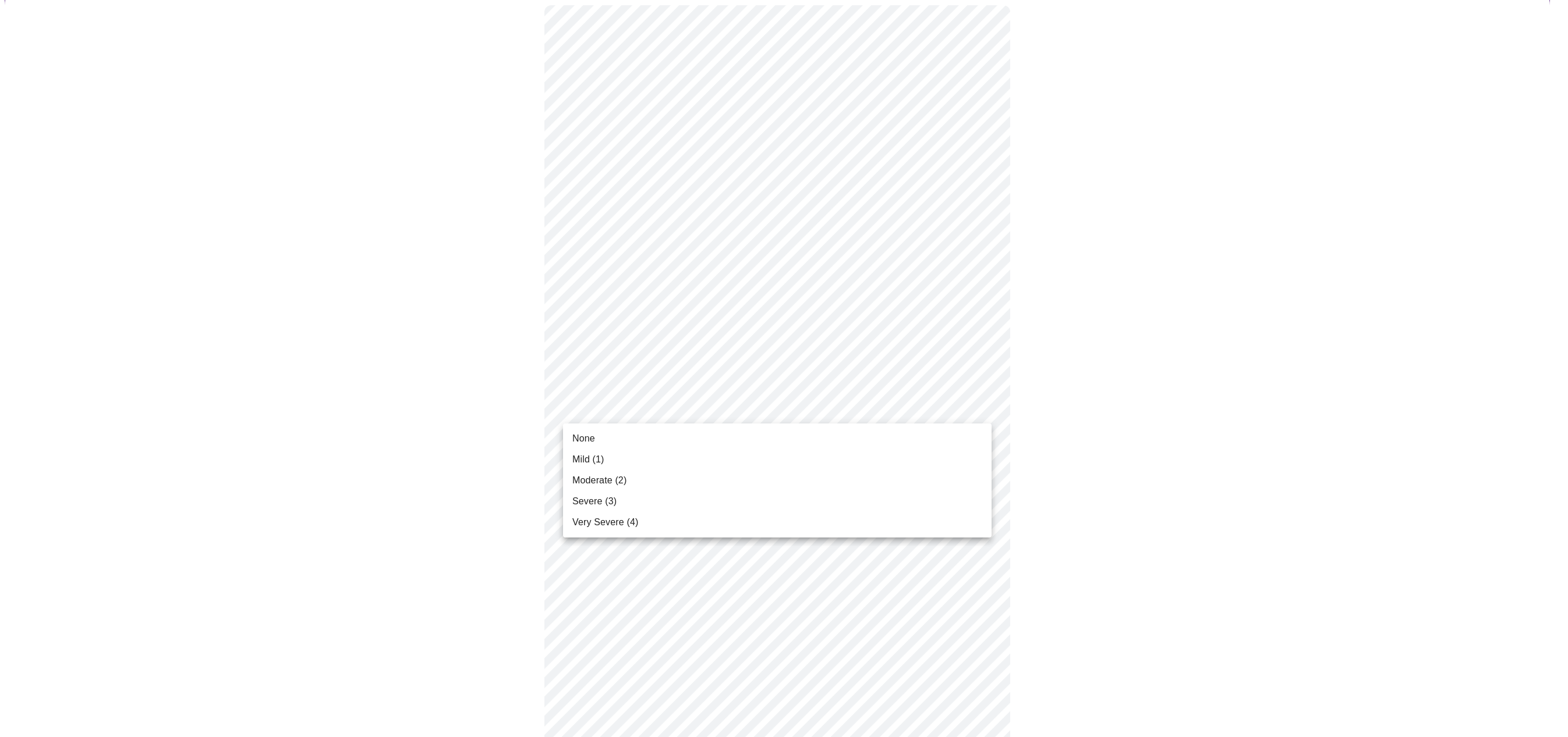
click at [585, 439] on span "None" at bounding box center [583, 438] width 23 height 14
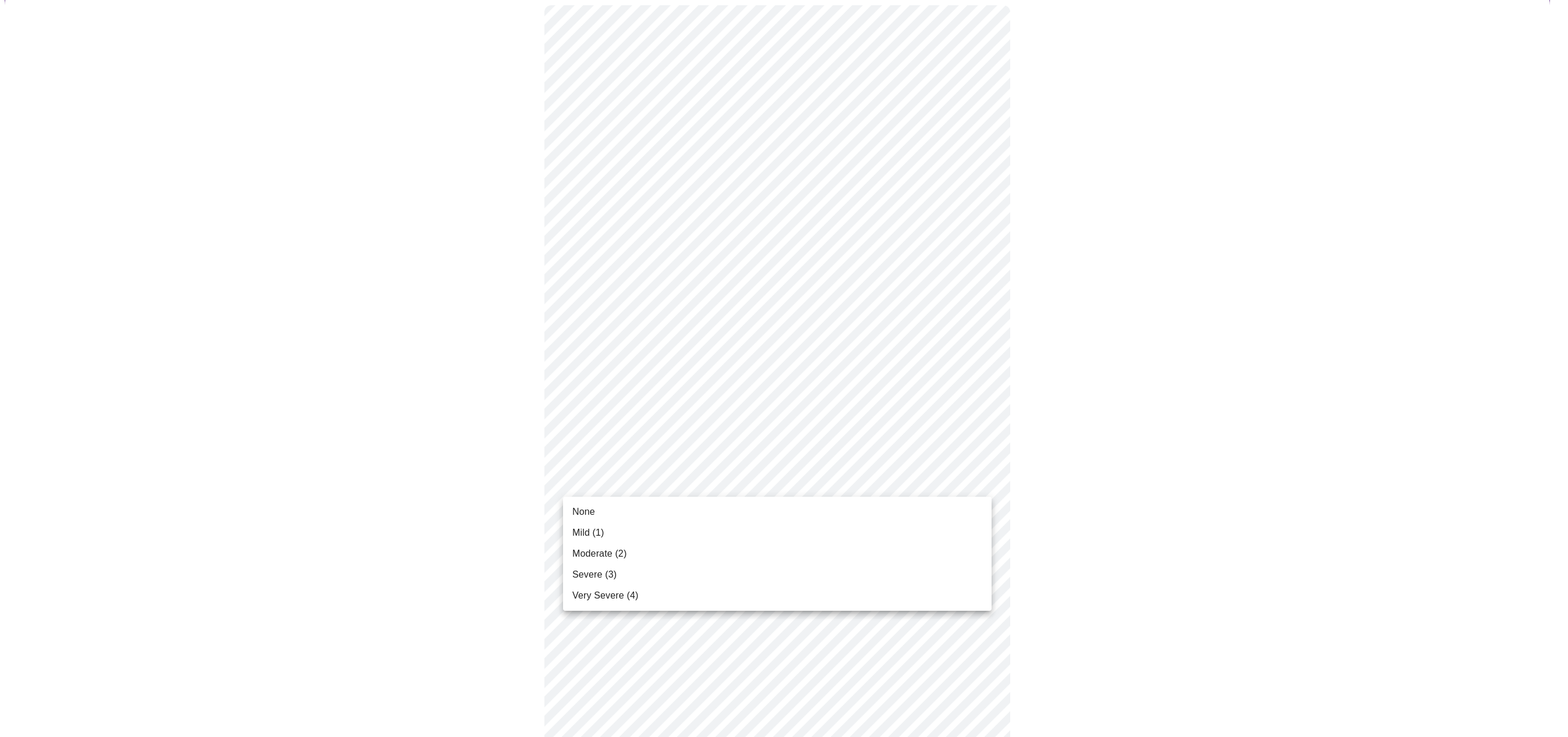
click at [663, 481] on body "MyMenopauseRx Appointments Messaging Labs Uploads Medications Community Refer a…" at bounding box center [784, 608] width 1558 height 1414
click at [586, 510] on span "None" at bounding box center [583, 512] width 23 height 14
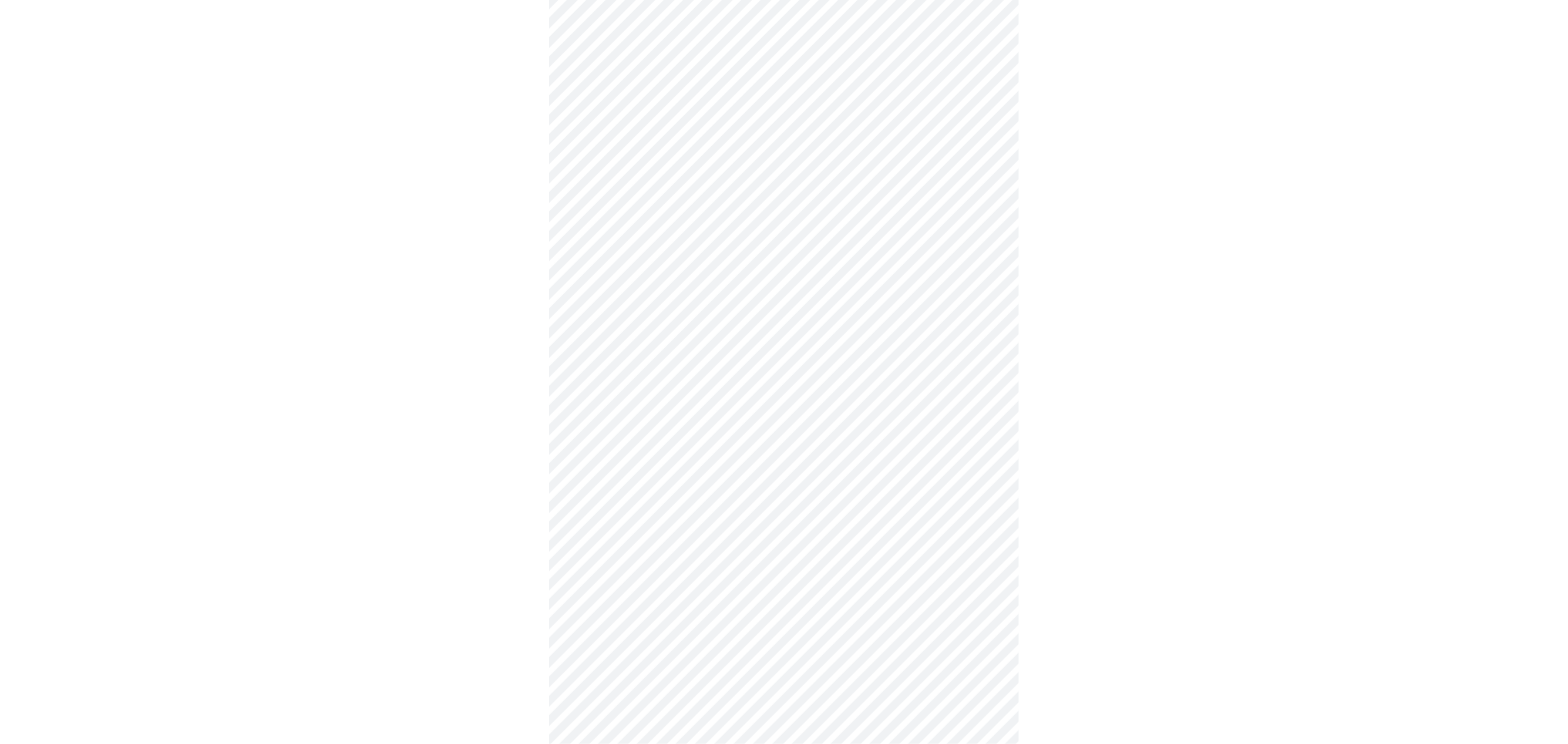
scroll to position [457, 0]
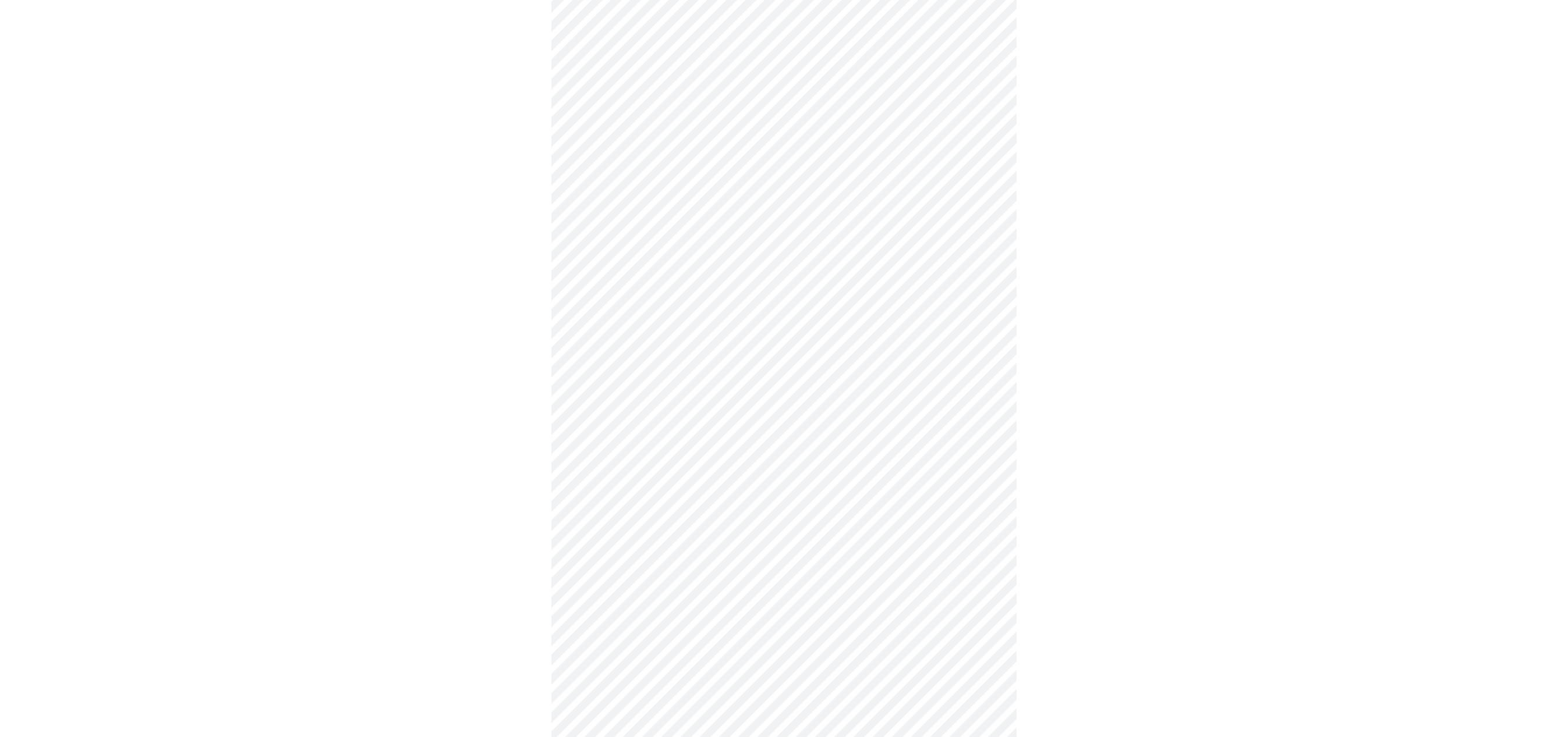
click at [640, 202] on body "MyMenopauseRx Appointments Messaging Labs Uploads Medications Community Refer a…" at bounding box center [784, 253] width 1558 height 1402
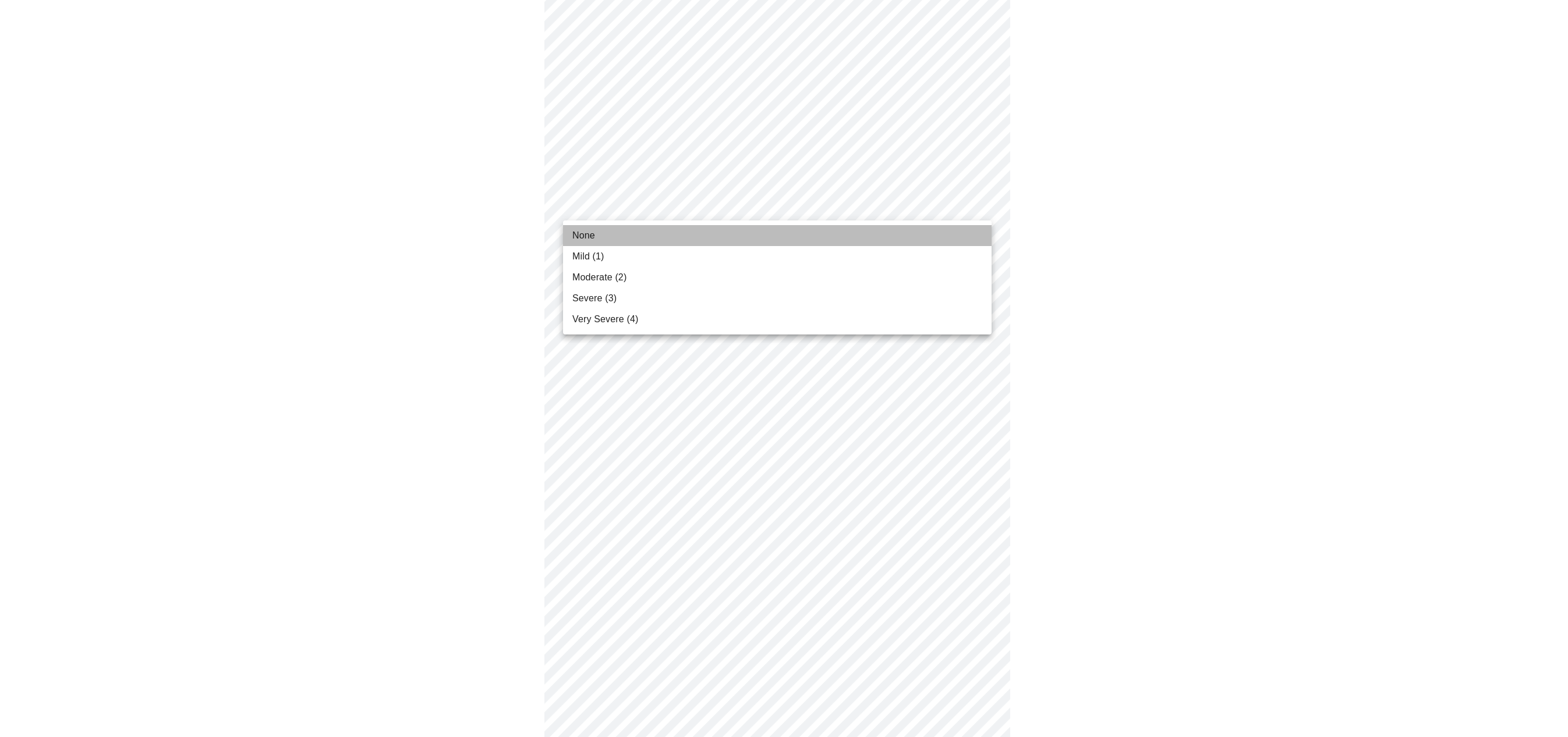
click at [591, 234] on span "None" at bounding box center [583, 235] width 23 height 14
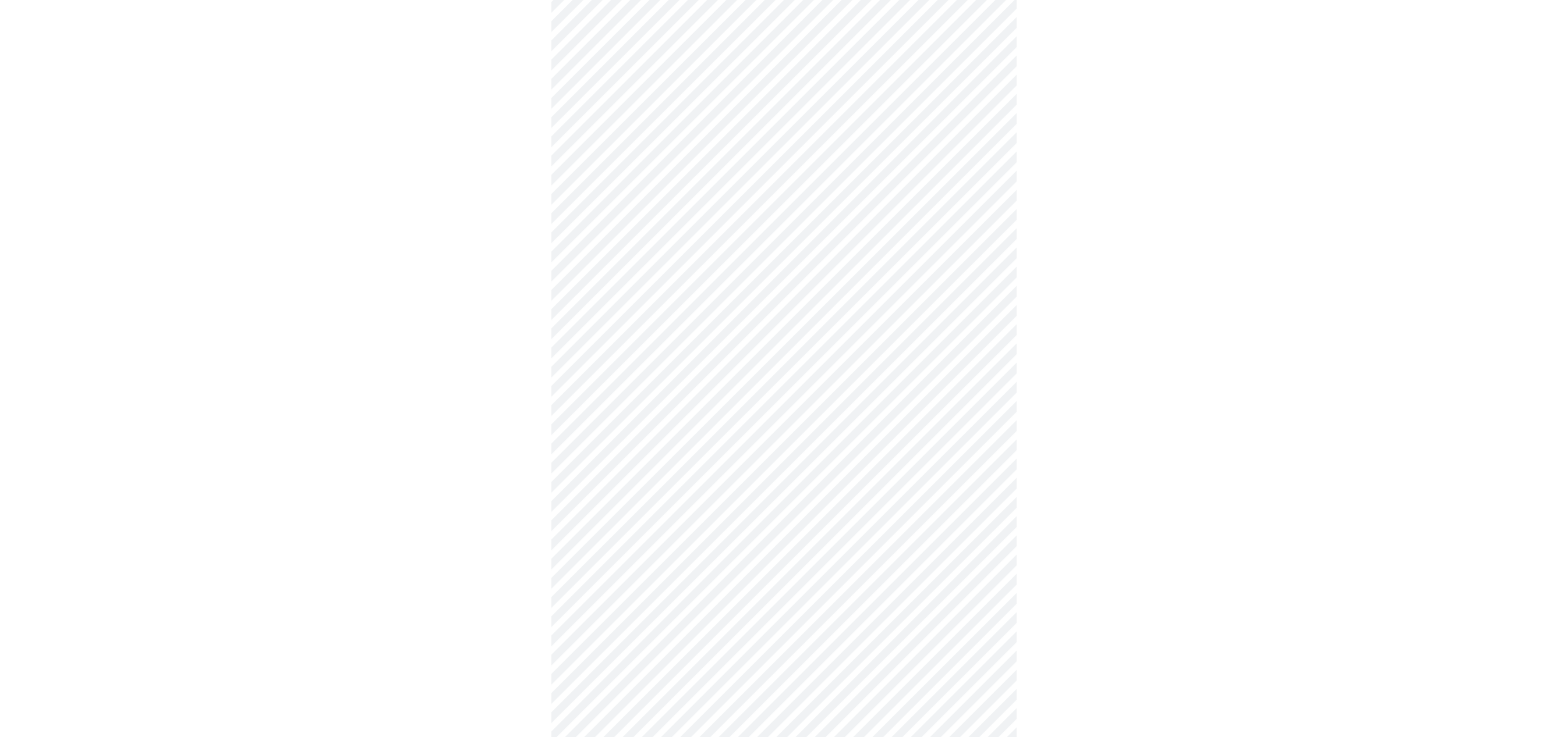
click at [653, 292] on body "MyMenopauseRx Appointments Messaging Labs Uploads Medications Community Refer a…" at bounding box center [784, 246] width 1558 height 1390
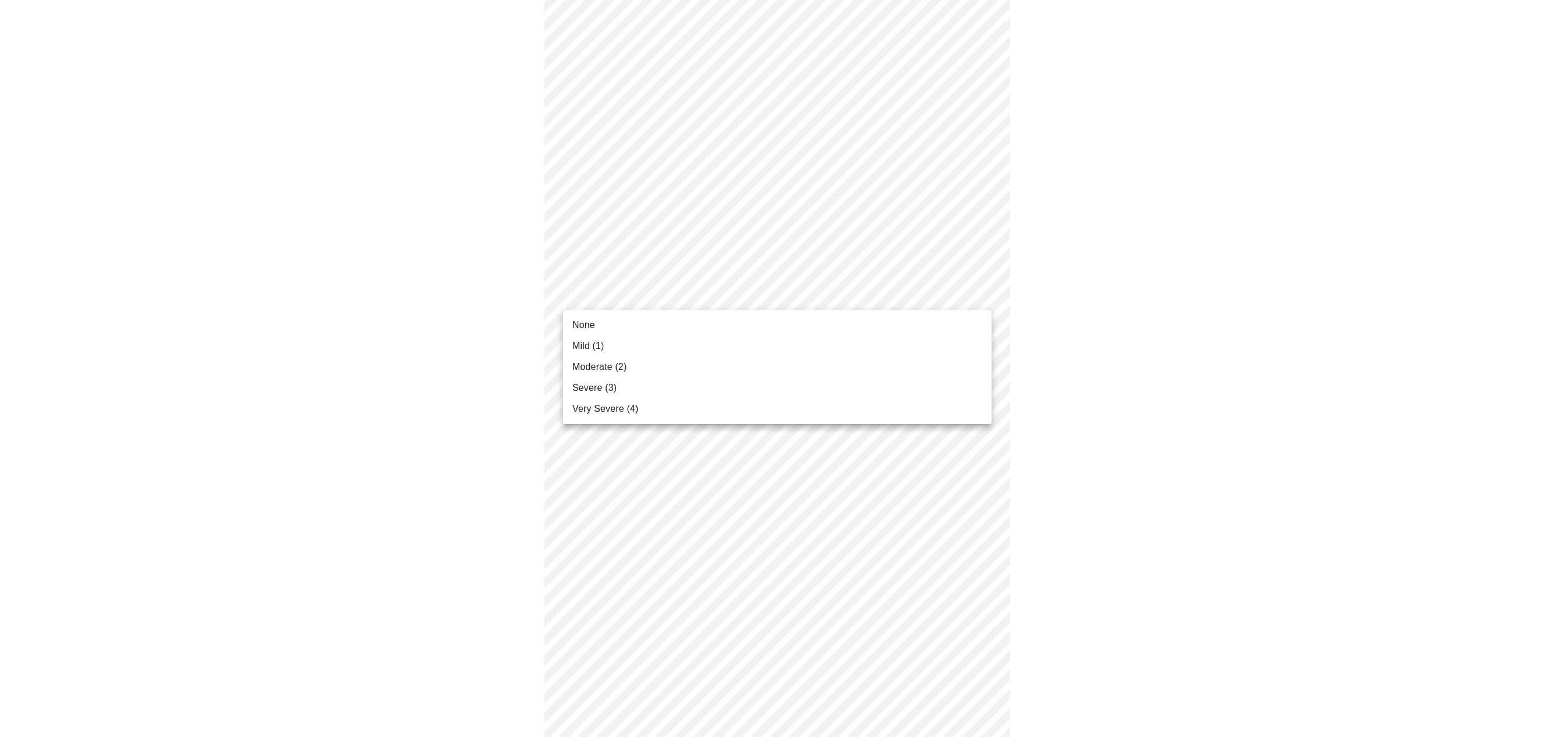
click at [582, 344] on span "Mild (1)" at bounding box center [588, 346] width 32 height 14
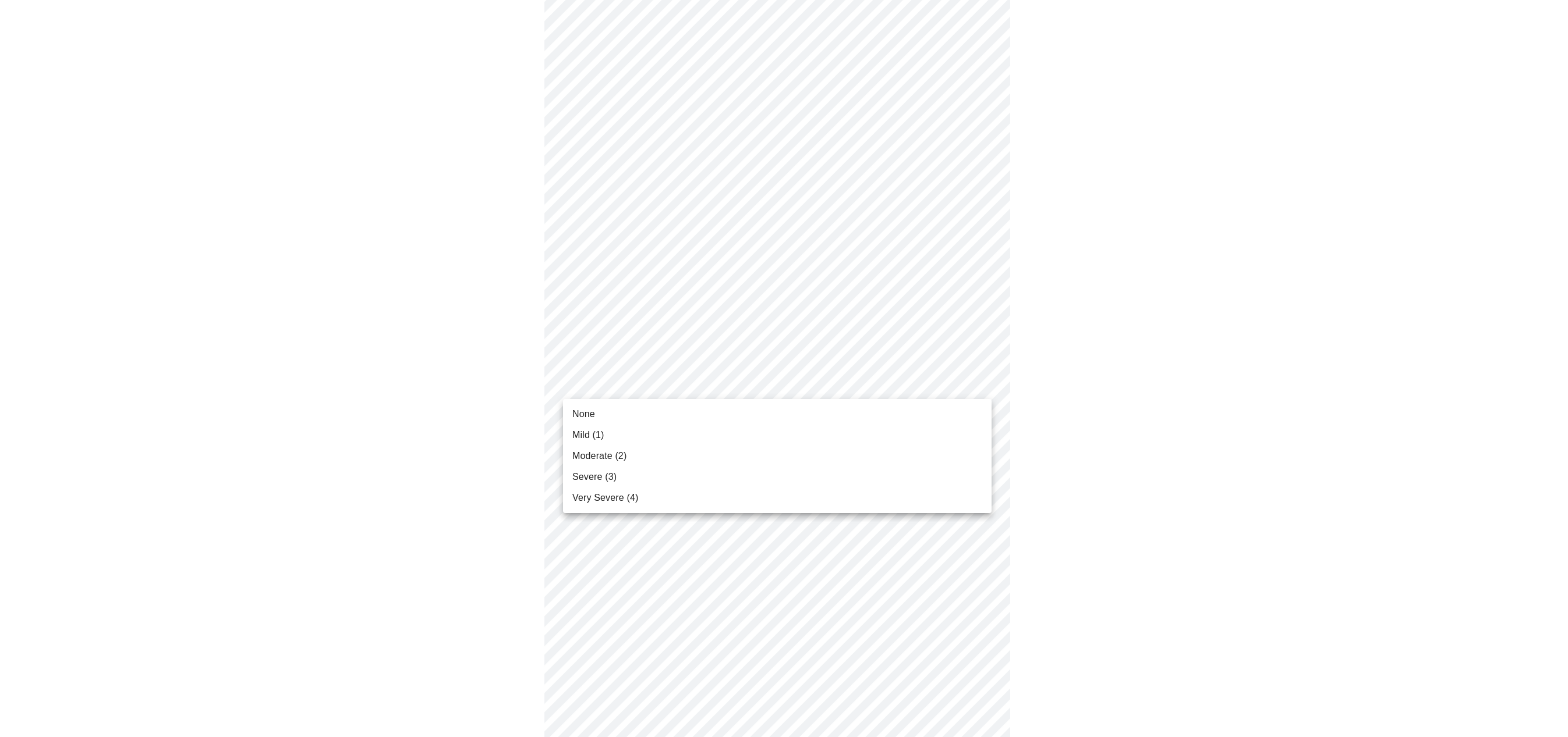
click at [657, 379] on body "MyMenopauseRx Appointments Messaging Labs Uploads Medications Community Refer a…" at bounding box center [784, 240] width 1558 height 1377
click at [585, 411] on span "None" at bounding box center [583, 414] width 23 height 14
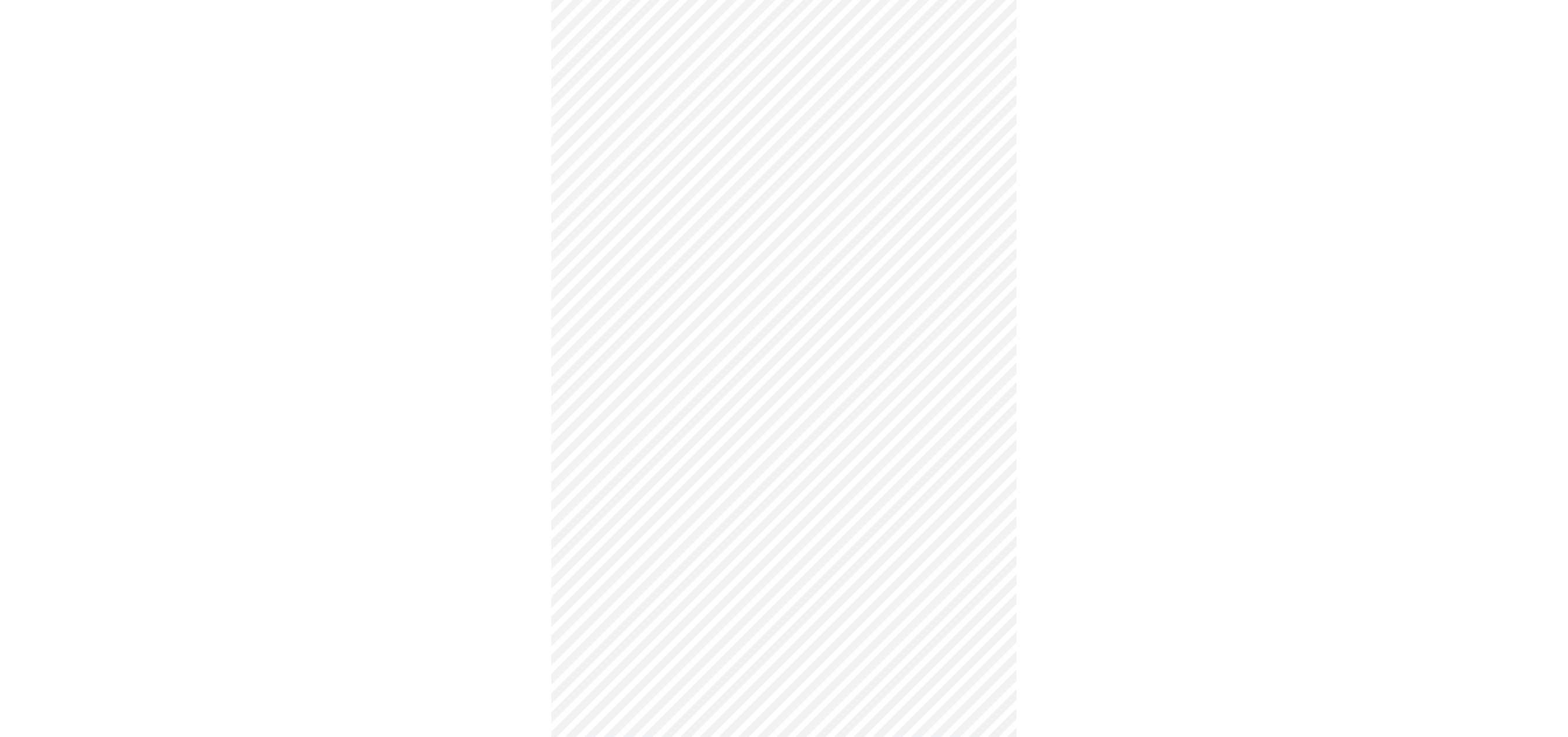
click at [650, 469] on body "MyMenopauseRx Appointments Messaging Labs Uploads Medications Community Refer a…" at bounding box center [784, 234] width 1558 height 1364
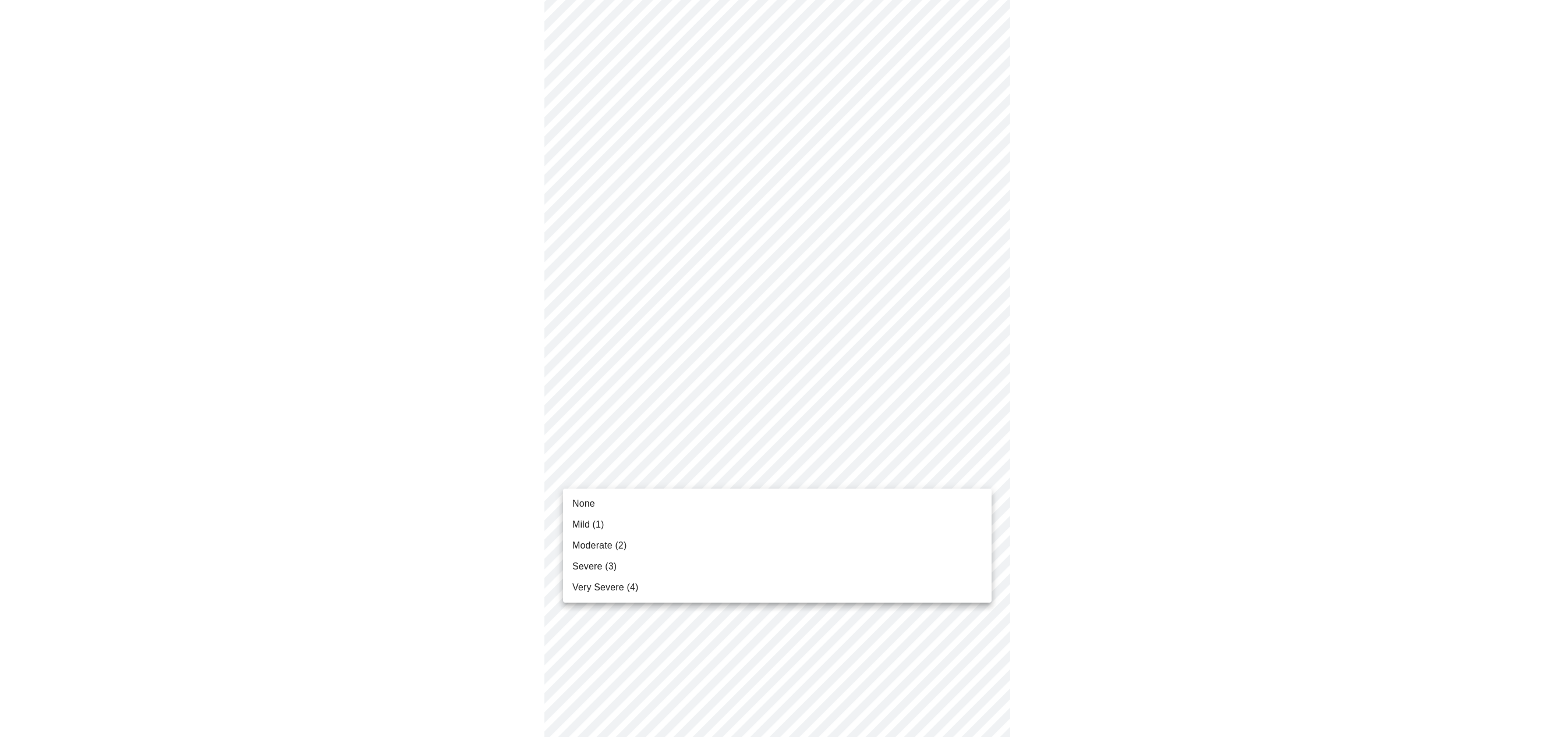
click at [585, 525] on span "Mild (1)" at bounding box center [588, 524] width 32 height 14
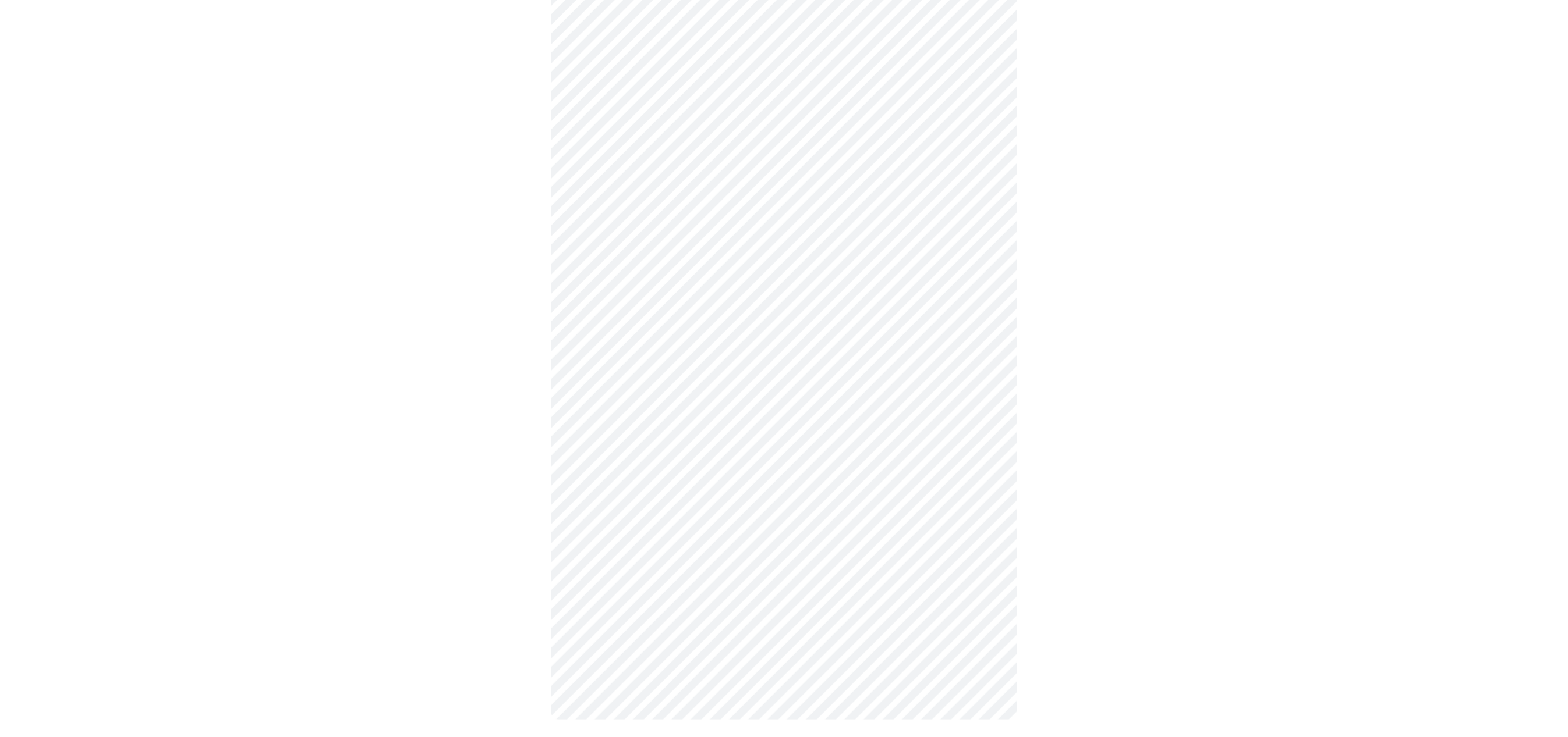
scroll to position [614, 0]
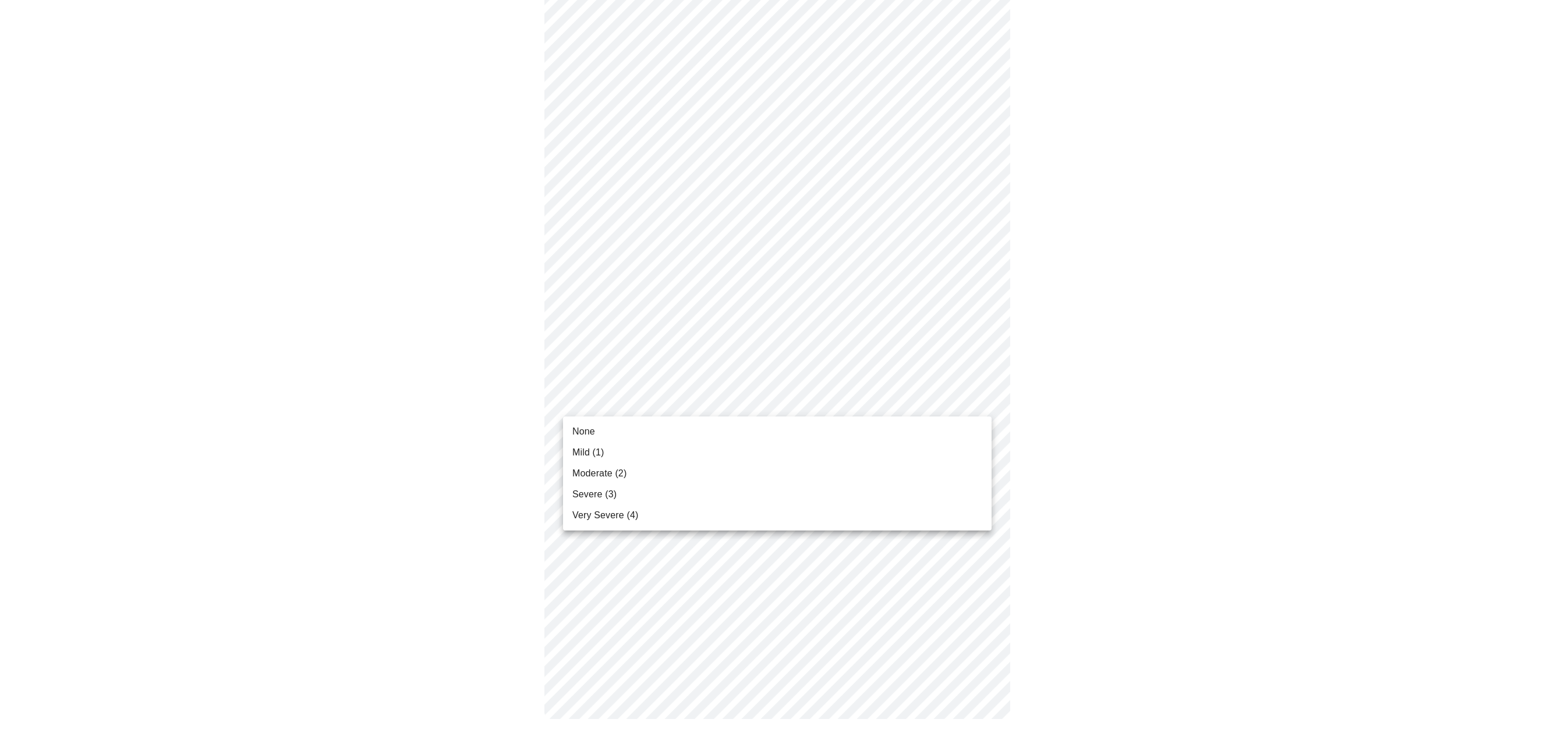
click at [666, 403] on body "MyMenopauseRx Appointments Messaging Labs Uploads Medications Community Refer a…" at bounding box center [784, 66] width 1558 height 1352
click at [578, 430] on span "None" at bounding box center [583, 431] width 23 height 14
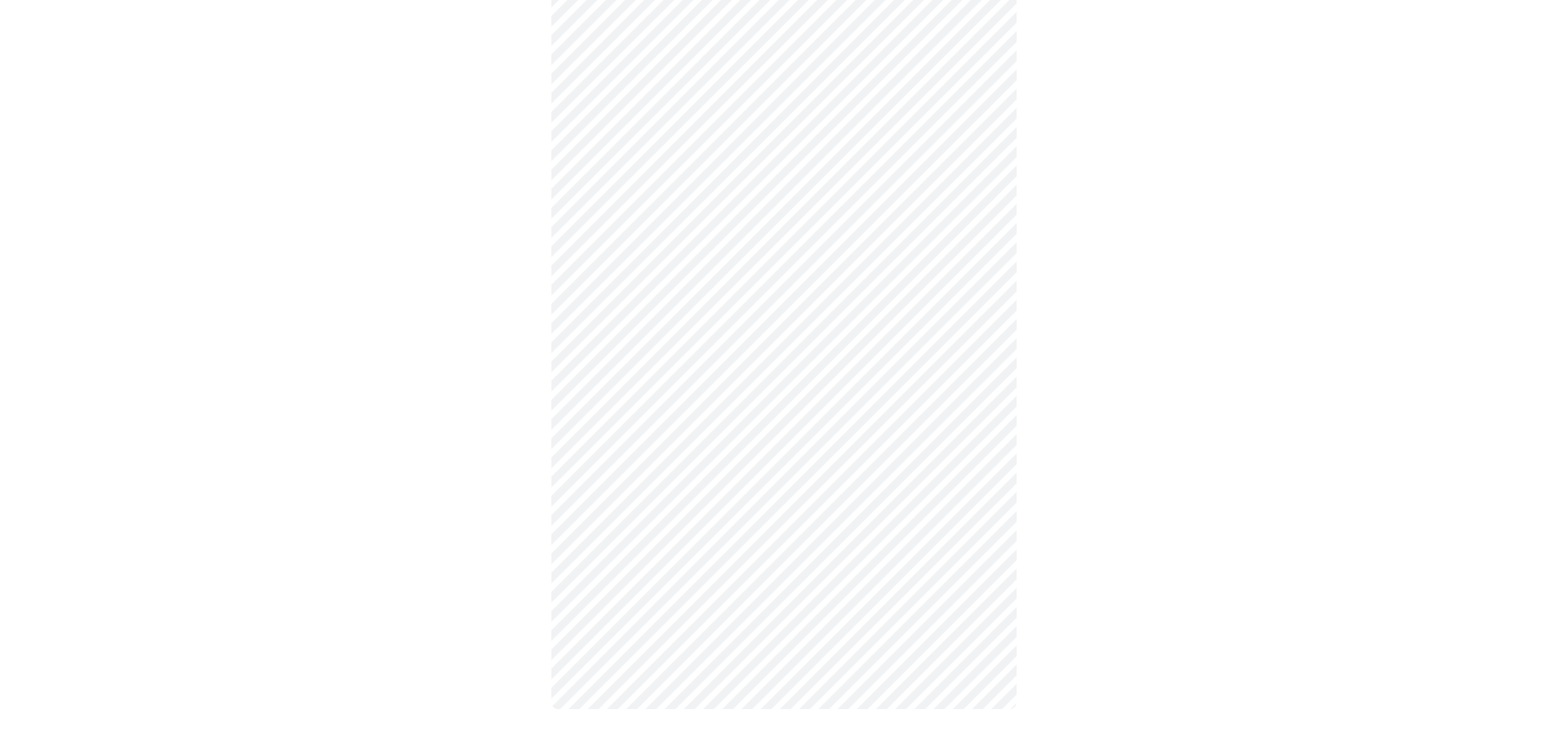
scroll to position [601, 0]
click at [620, 507] on body "MyMenopauseRx Appointments Messaging Labs Uploads Medications Community Refer a…" at bounding box center [784, 72] width 1558 height 1339
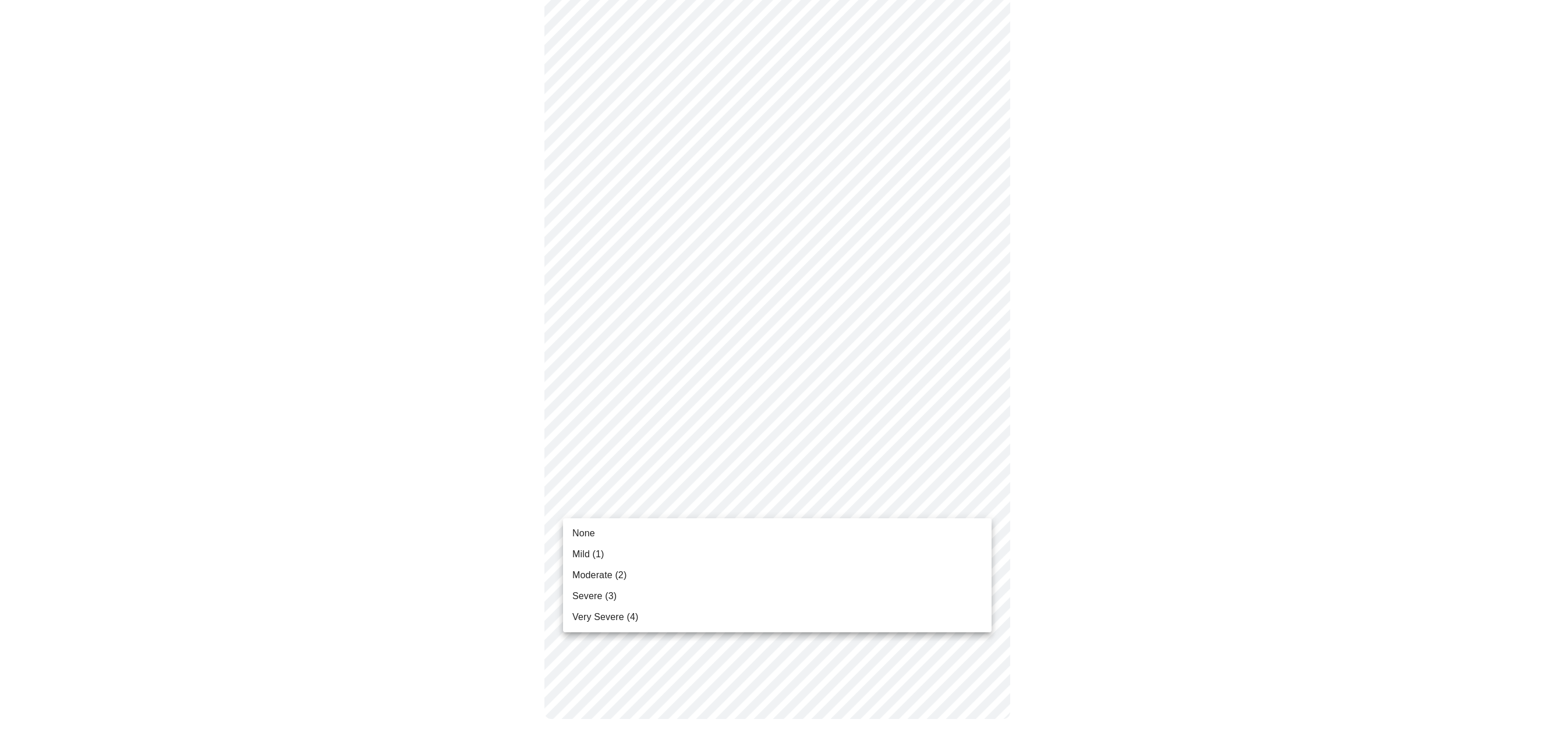
click at [578, 577] on span "Moderate (2)" at bounding box center [600, 575] width 54 height 14
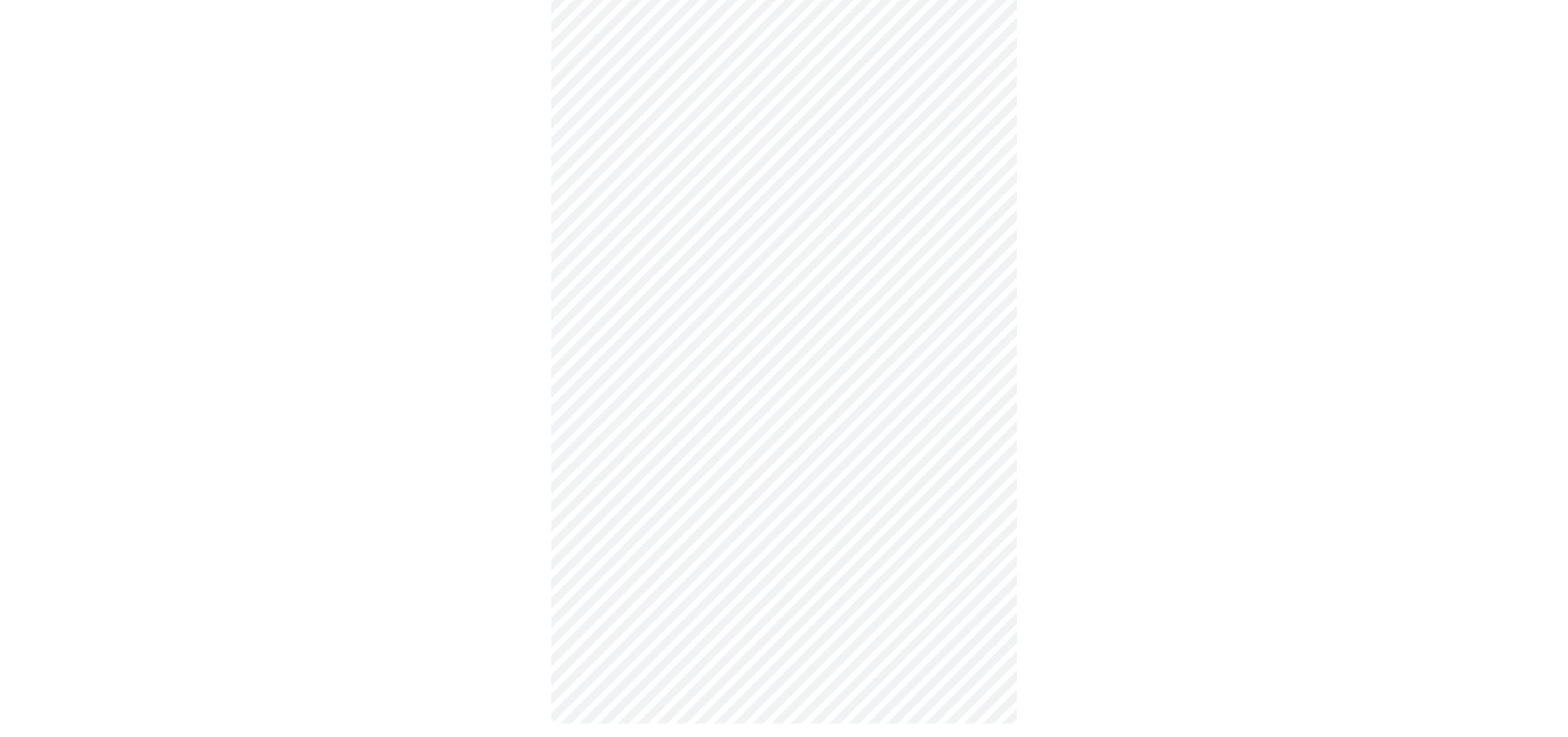
scroll to position [283, 0]
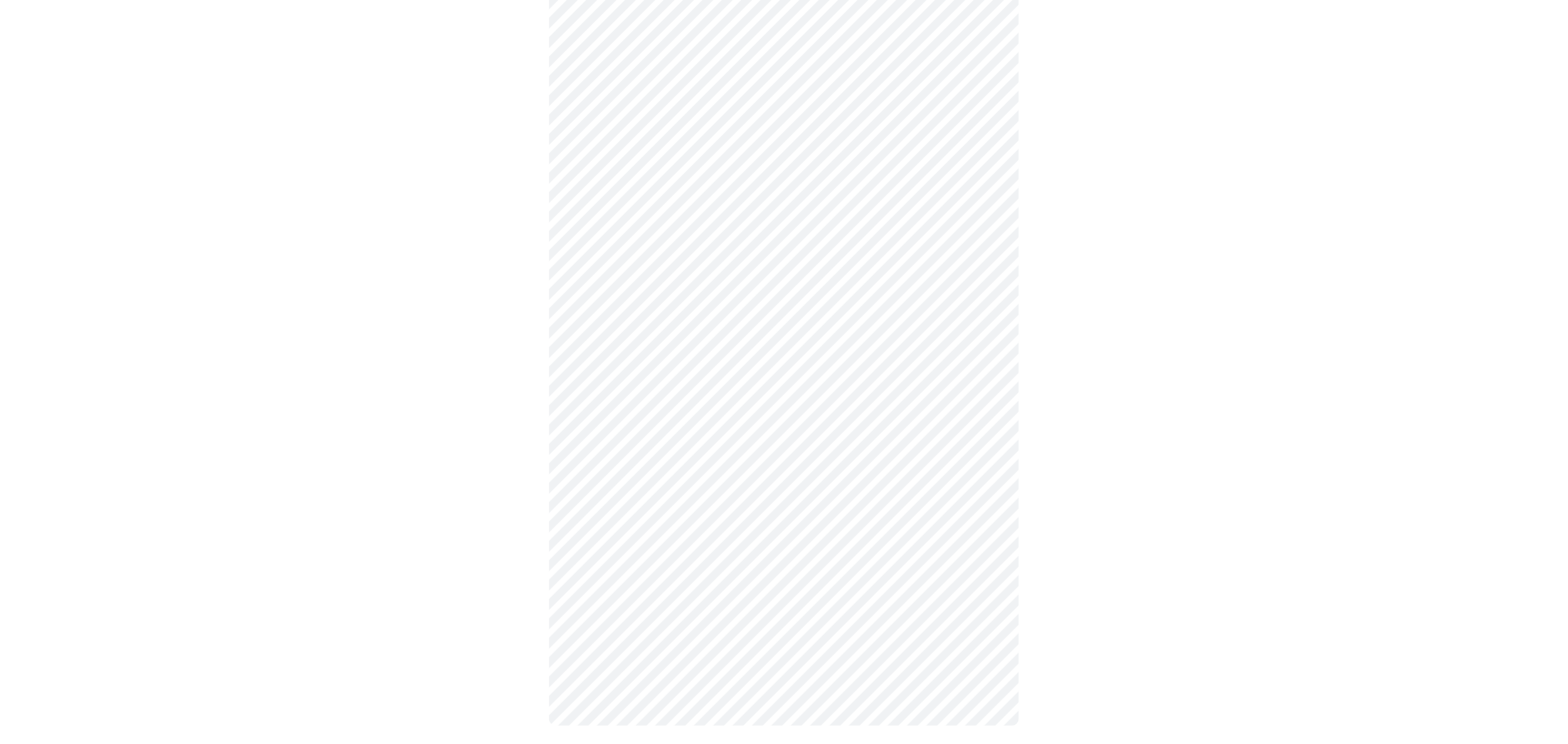
click at [695, 326] on body "MyMenopauseRx Appointments Messaging Labs Uploads Medications Community Refer a…" at bounding box center [784, 234] width 1559 height 1031
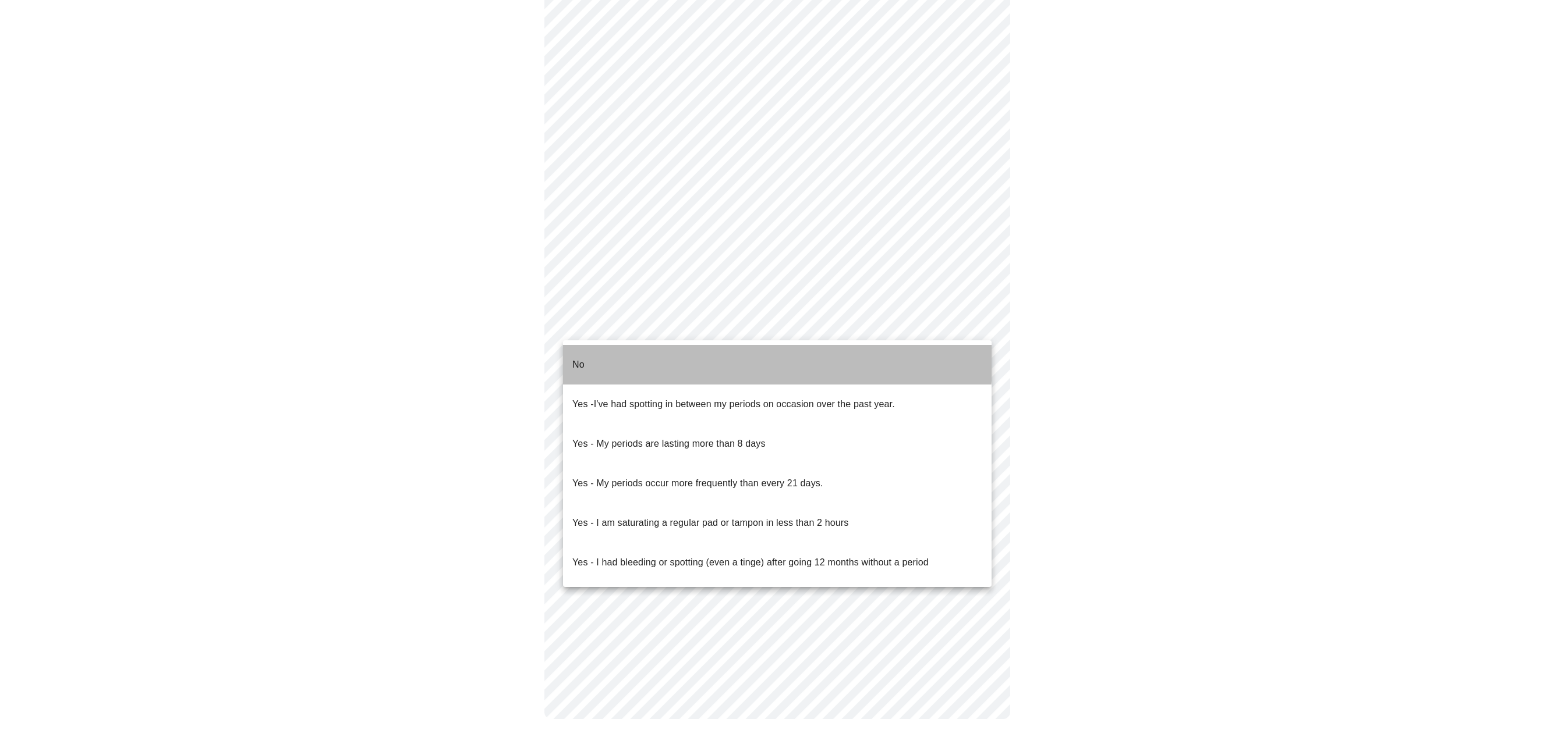
click at [577, 359] on p "No" at bounding box center [578, 364] width 12 height 14
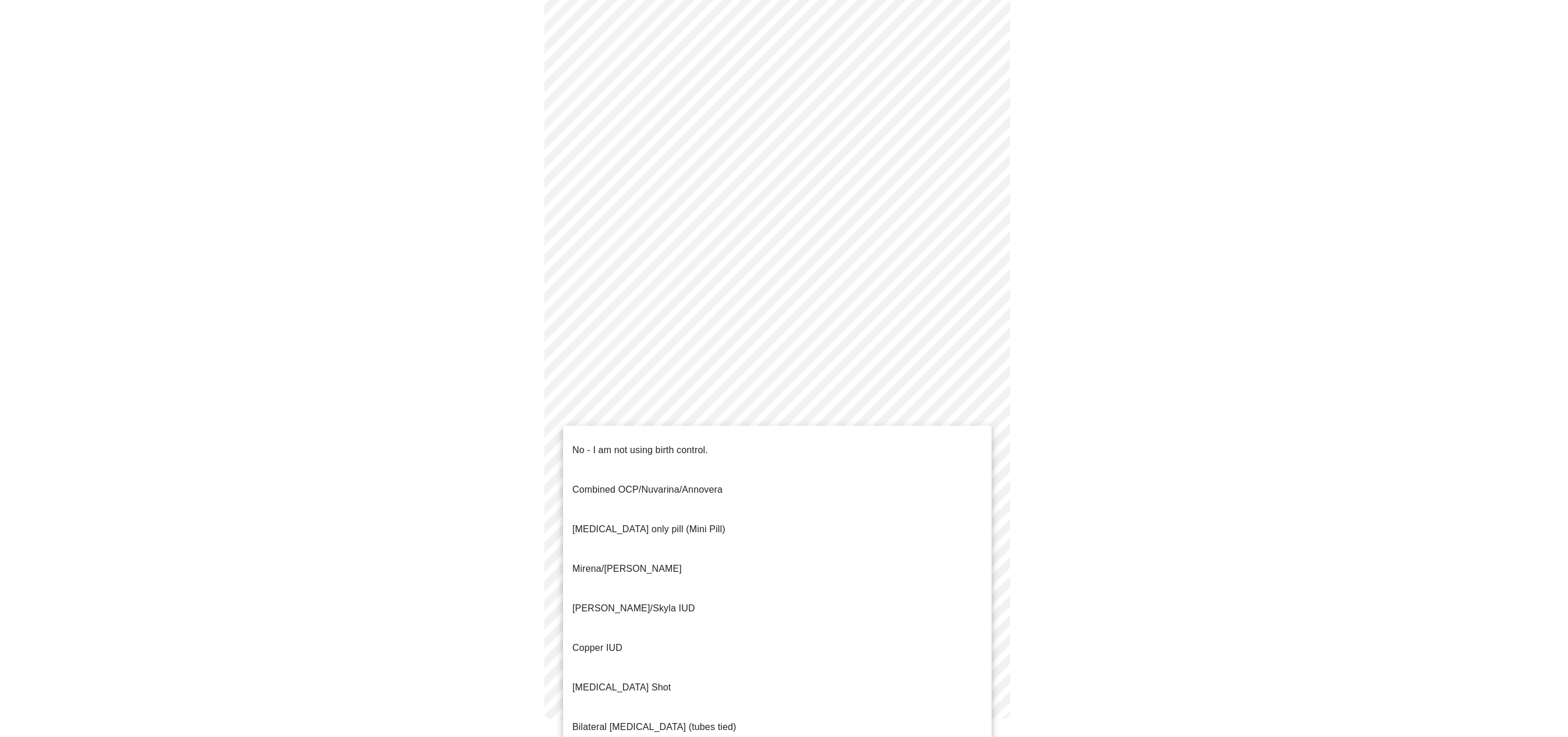
click at [611, 416] on body "MyMenopauseRx Appointments Messaging Labs Uploads Medications Community Refer a…" at bounding box center [784, 234] width 1558 height 1015
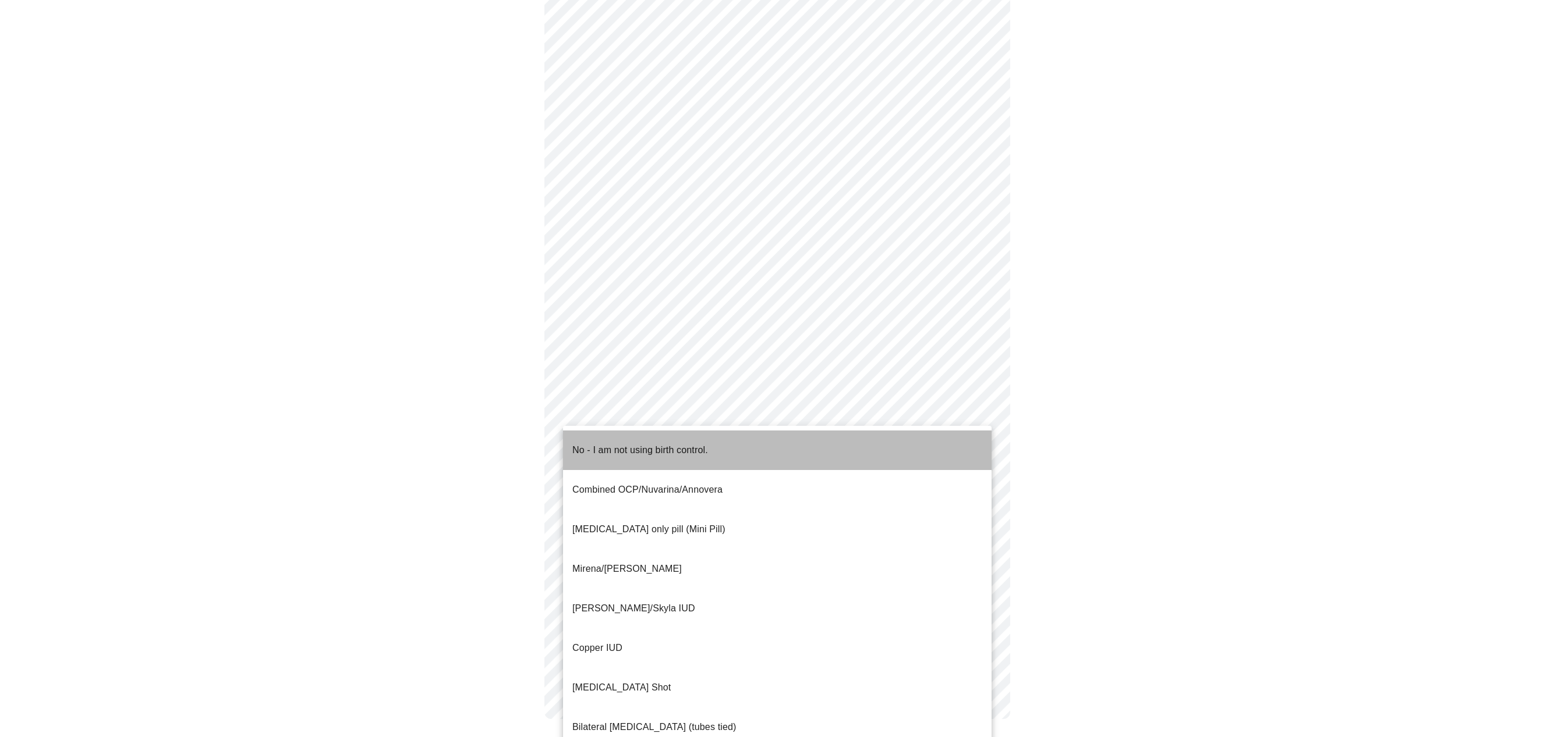
click at [577, 444] on p "No - I am not using birth control." at bounding box center [640, 450] width 136 height 14
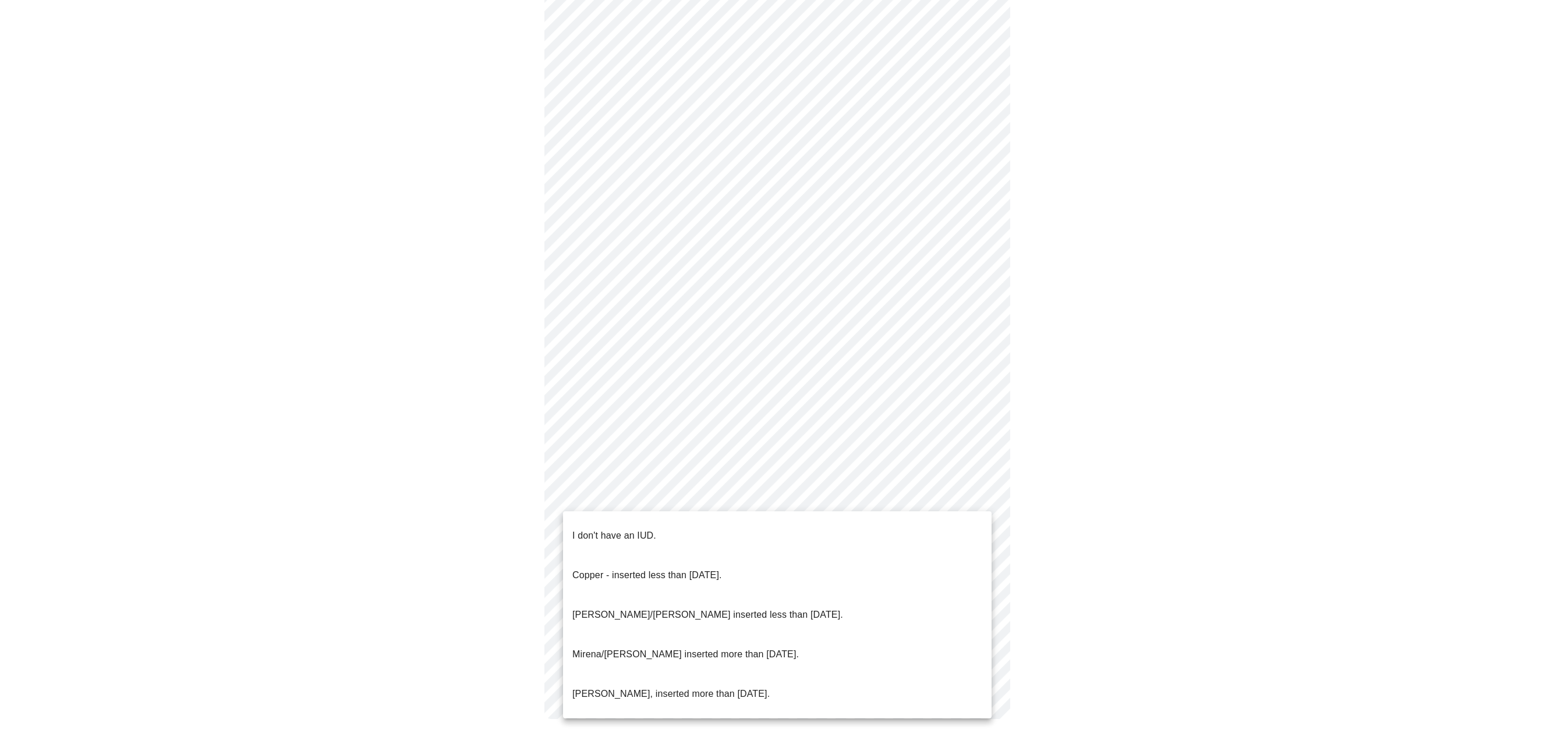
click at [625, 499] on body "MyMenopauseRx Appointments Messaging Labs Uploads Medications Community Refer a…" at bounding box center [784, 238] width 1558 height 1009
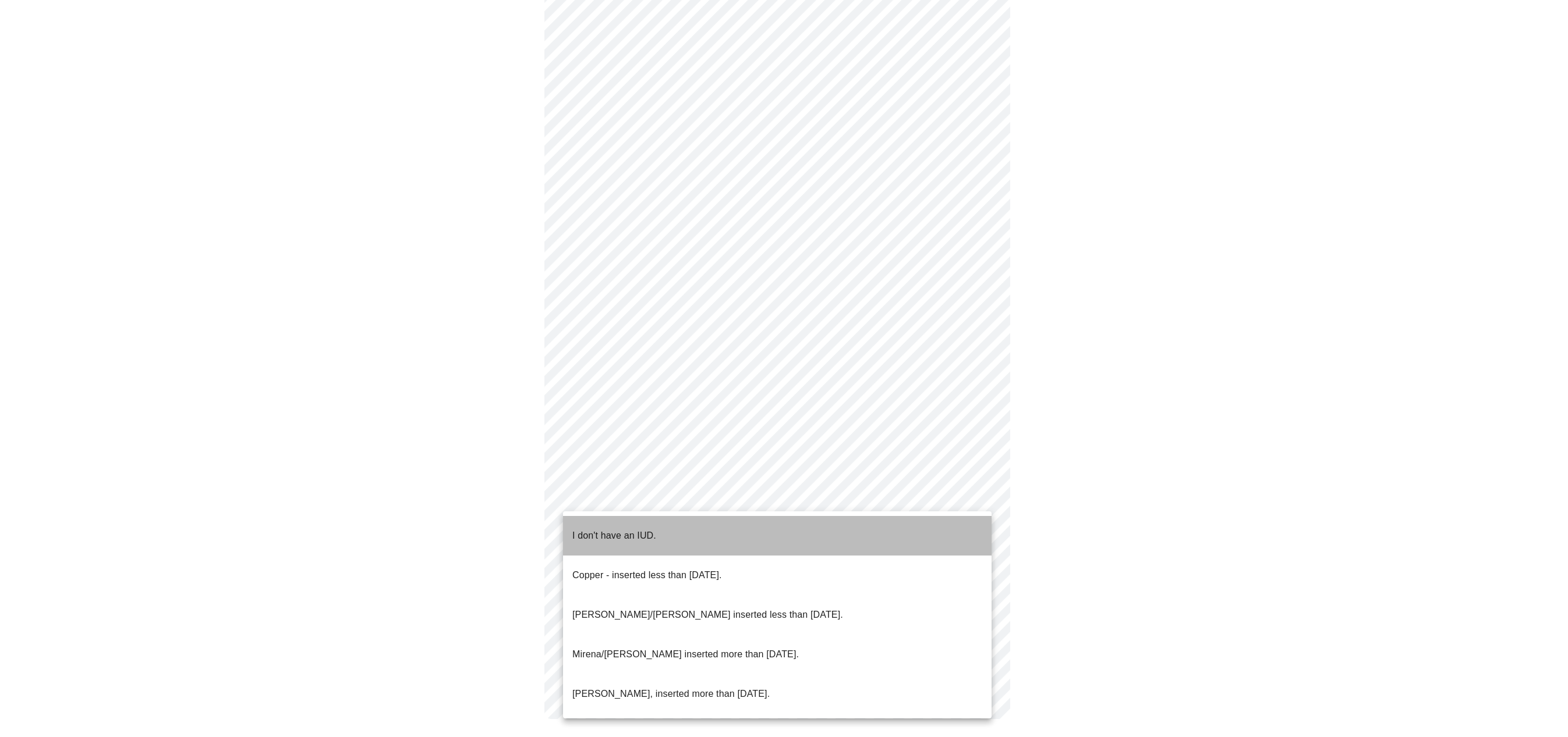
drag, startPoint x: 595, startPoint y: 530, endPoint x: 594, endPoint y: 523, distance: 7.1
click at [594, 529] on p "I don't have an IUD." at bounding box center [614, 535] width 84 height 14
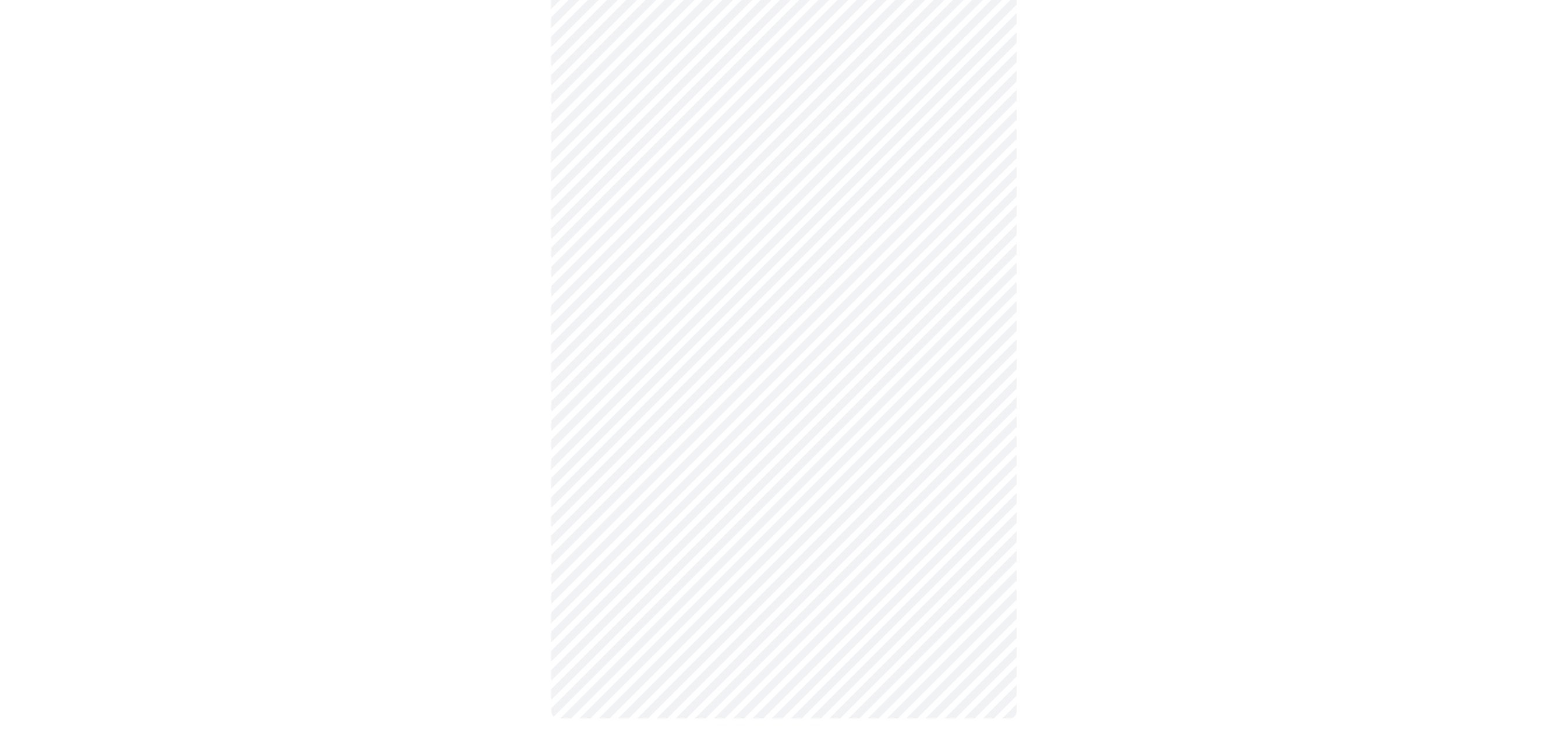
click at [601, 587] on body "MyMenopauseRx Appointments Messaging Labs Uploads Medications Community Refer a…" at bounding box center [784, 241] width 1558 height 1002
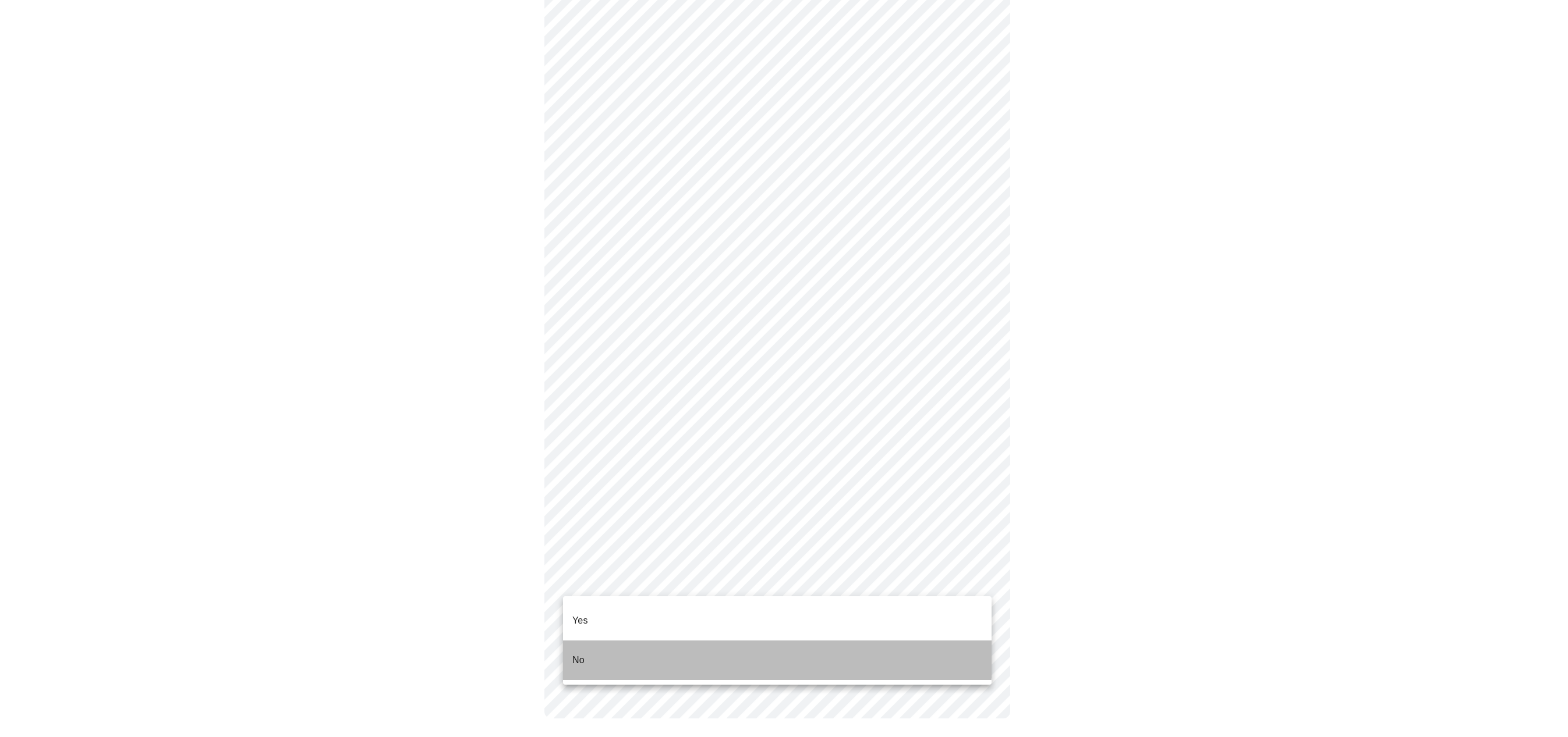
click at [585, 641] on li "No" at bounding box center [776, 661] width 428 height 40
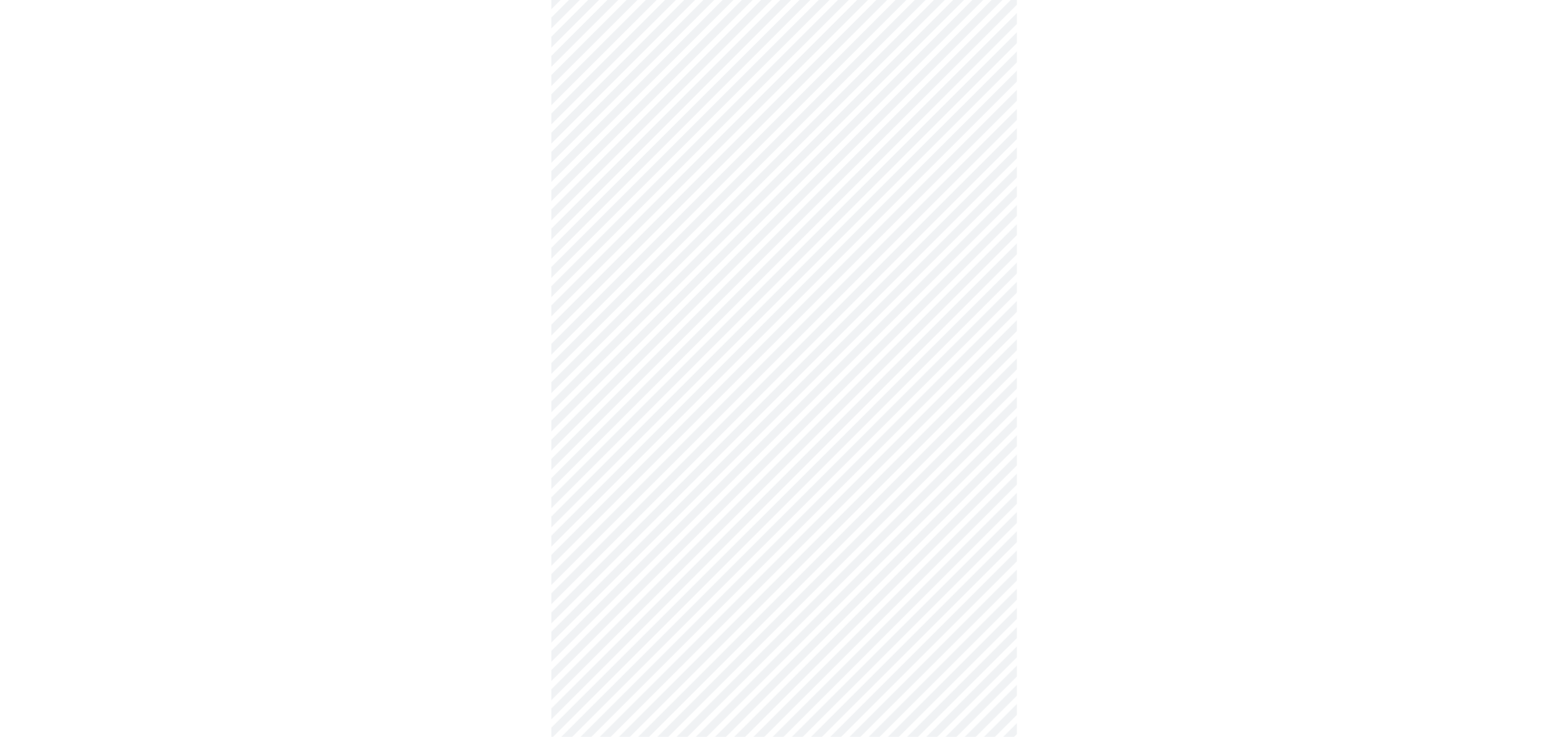
scroll to position [2633, 0]
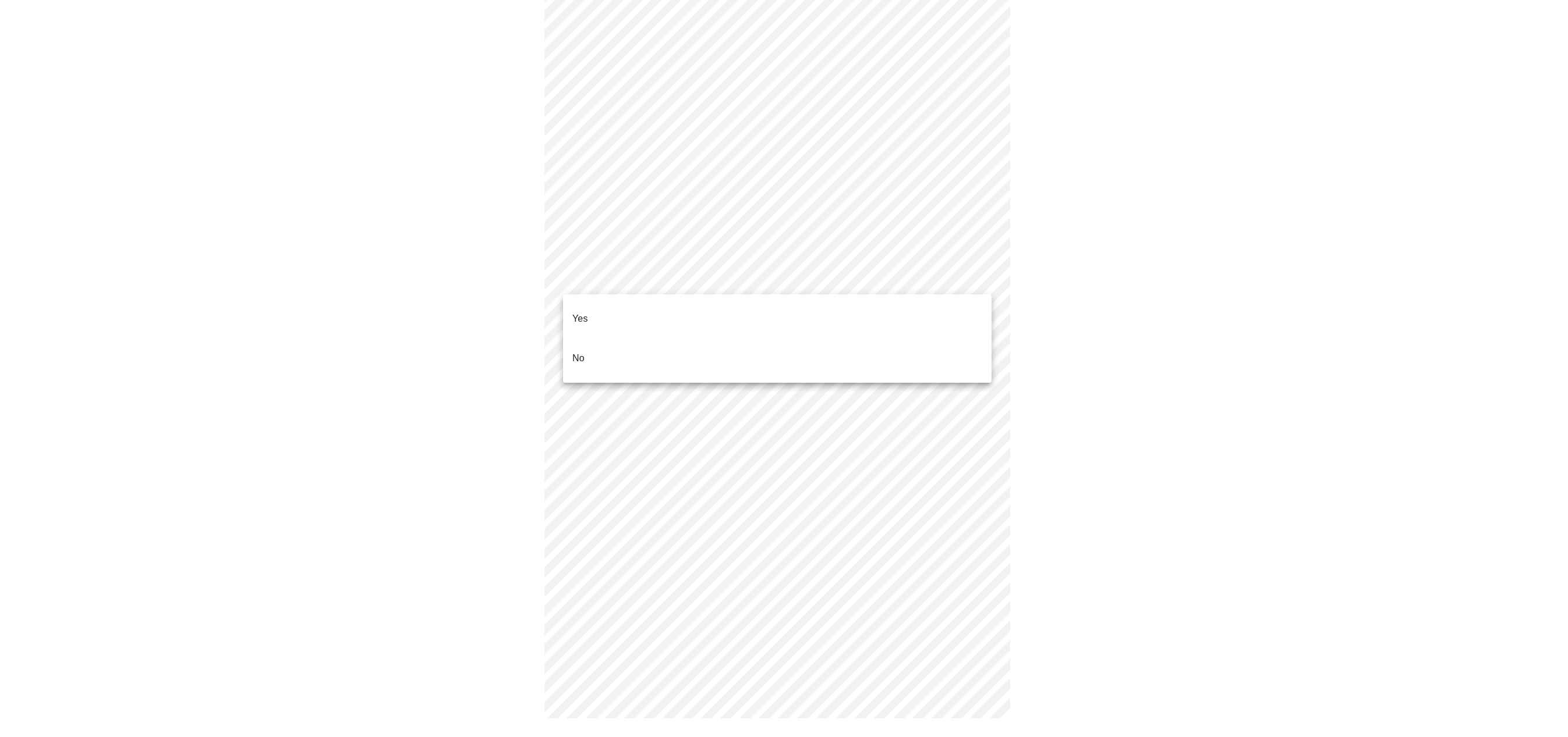
click at [622, 339] on li "No" at bounding box center [776, 359] width 428 height 40
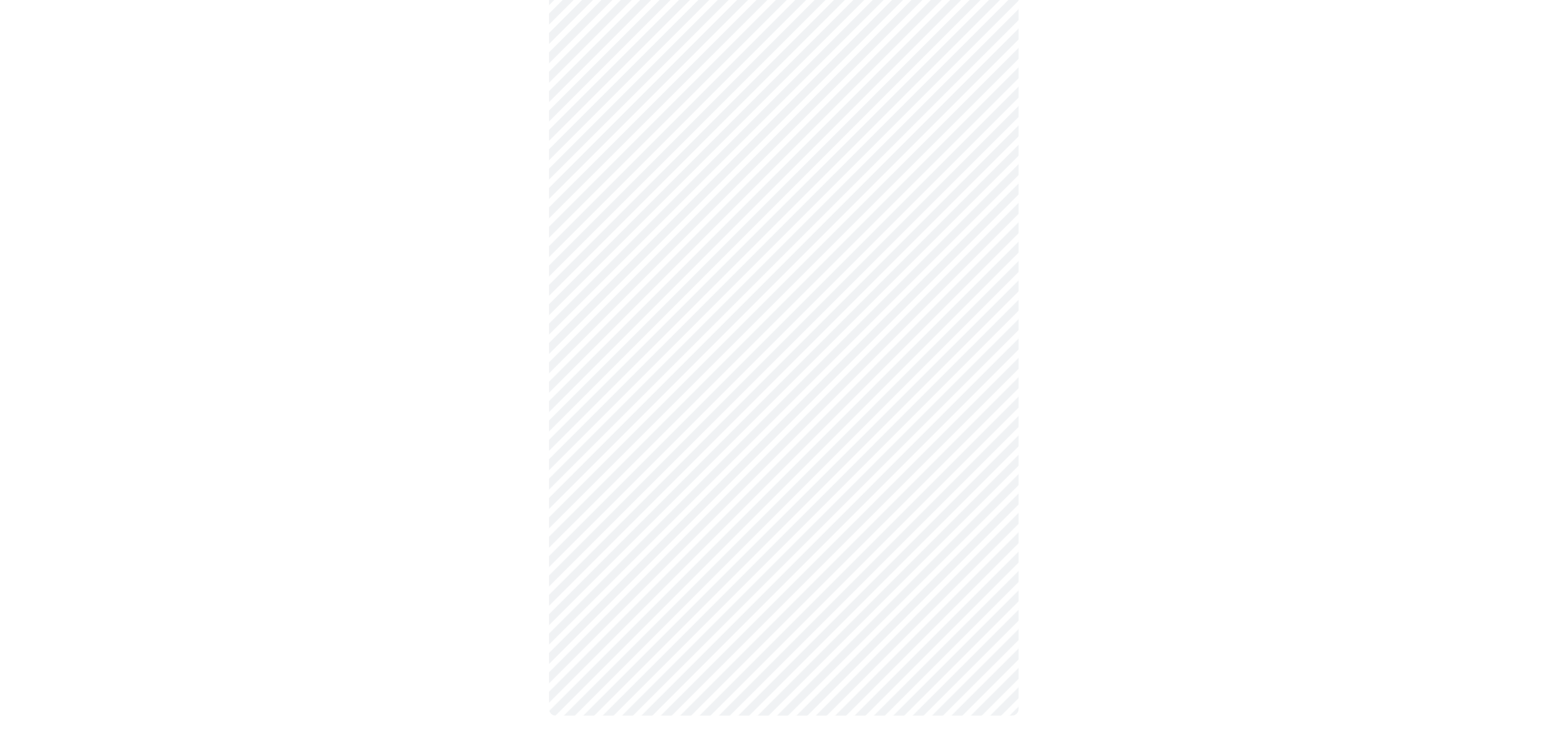
scroll to position [2626, 0]
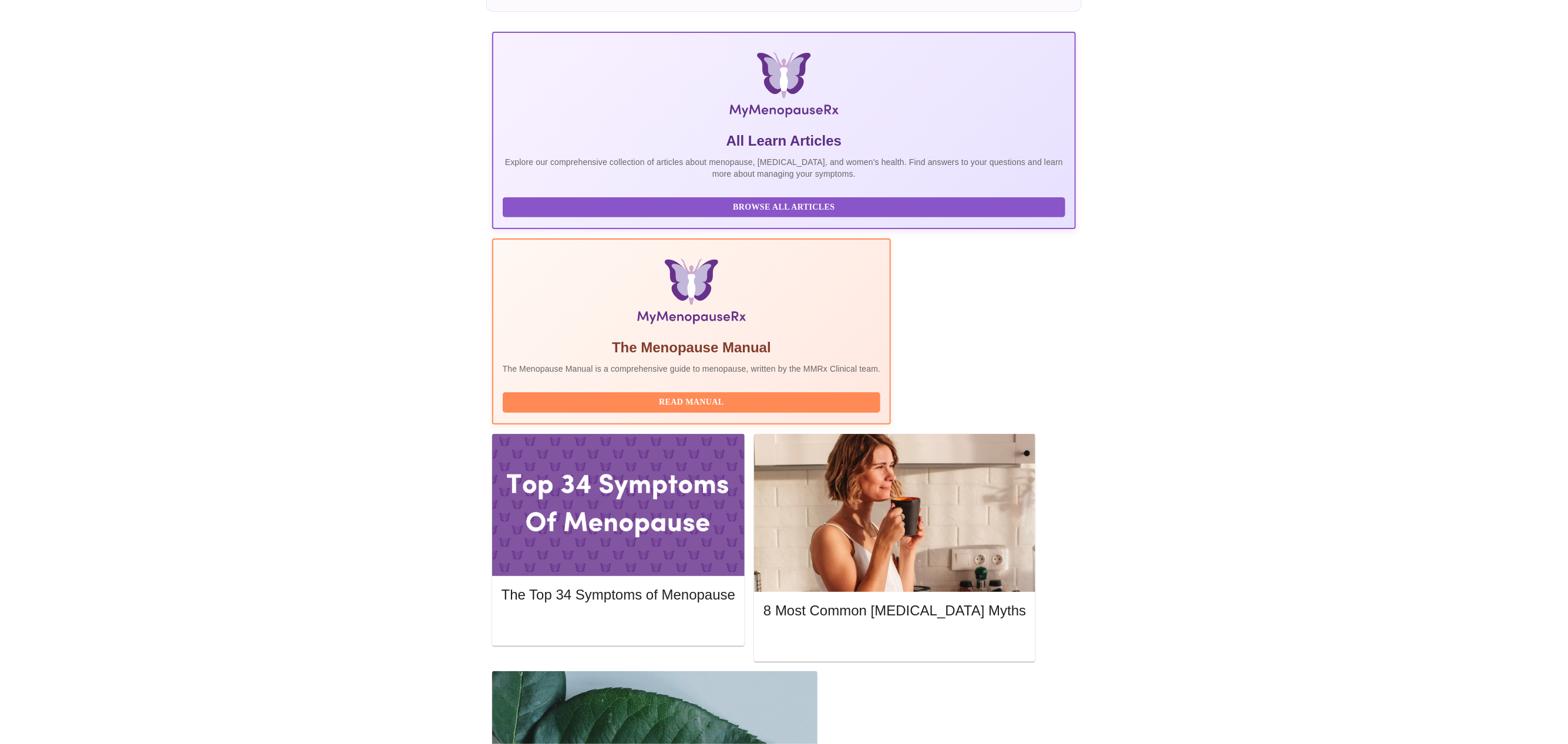
scroll to position [157, 0]
